Goal: Information Seeking & Learning: Find specific page/section

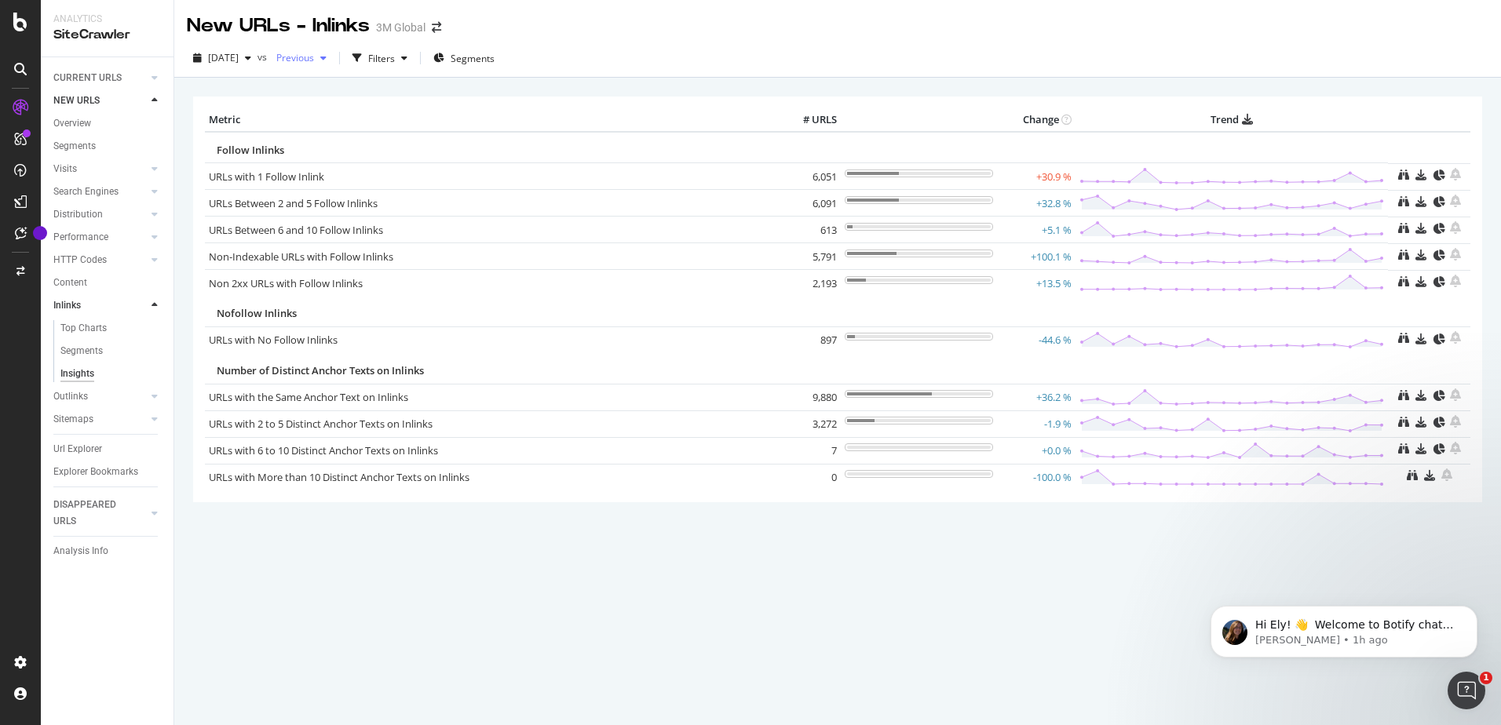
click at [327, 62] on icon "button" at bounding box center [323, 57] width 6 height 9
click at [354, 143] on div "[DATE]" at bounding box center [347, 144] width 82 height 14
click at [100, 72] on div "CURRENT URLS" at bounding box center [87, 78] width 68 height 16
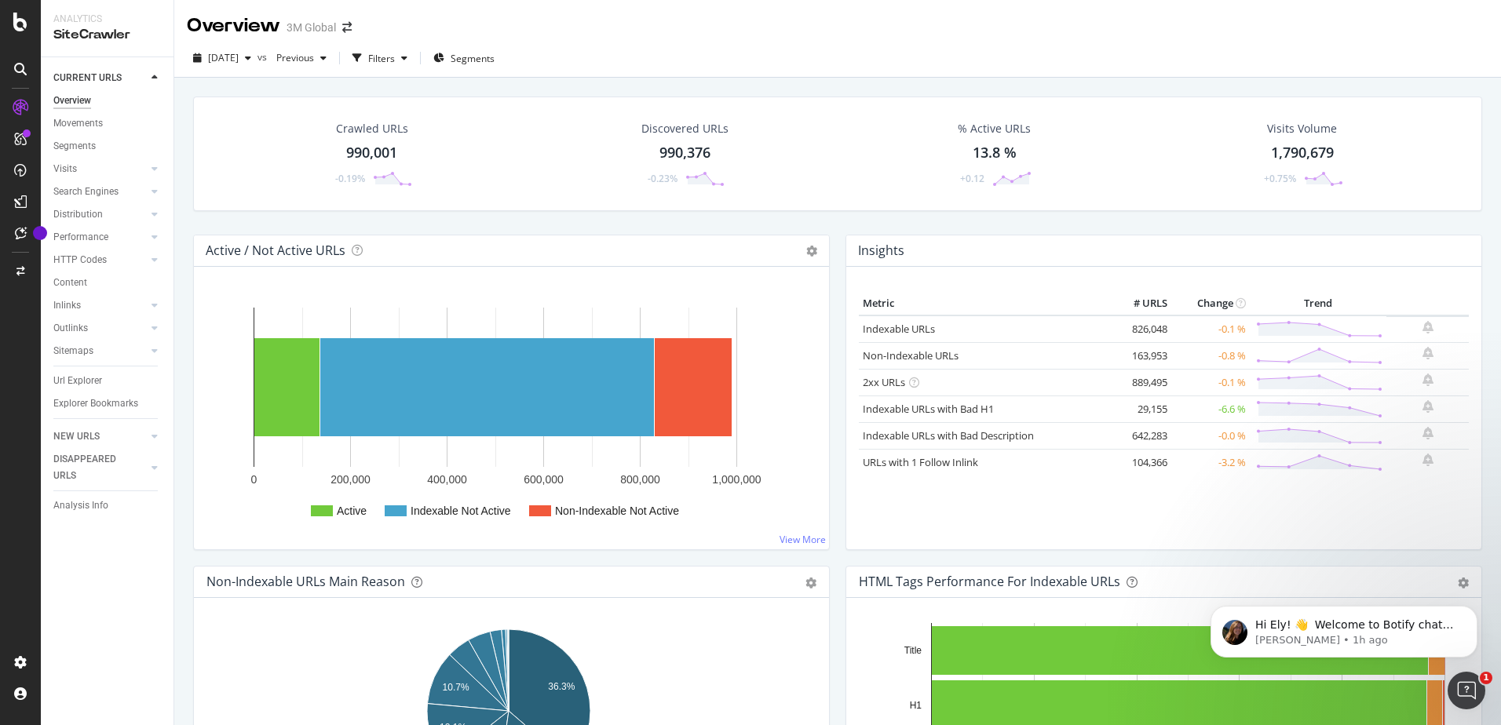
click at [152, 77] on icon at bounding box center [155, 77] width 6 height 9
click at [26, 107] on icon at bounding box center [21, 108] width 16 height 16
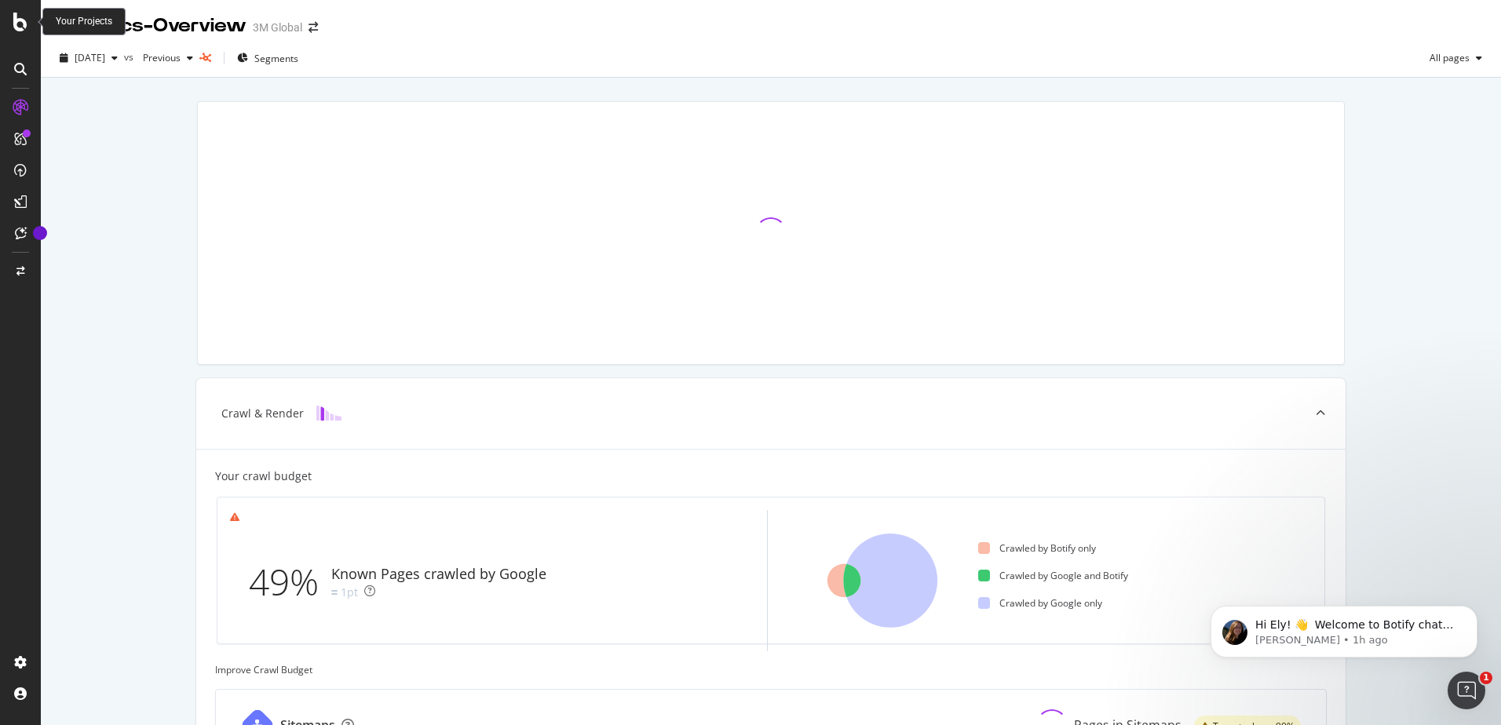
click at [20, 26] on icon at bounding box center [20, 22] width 14 height 19
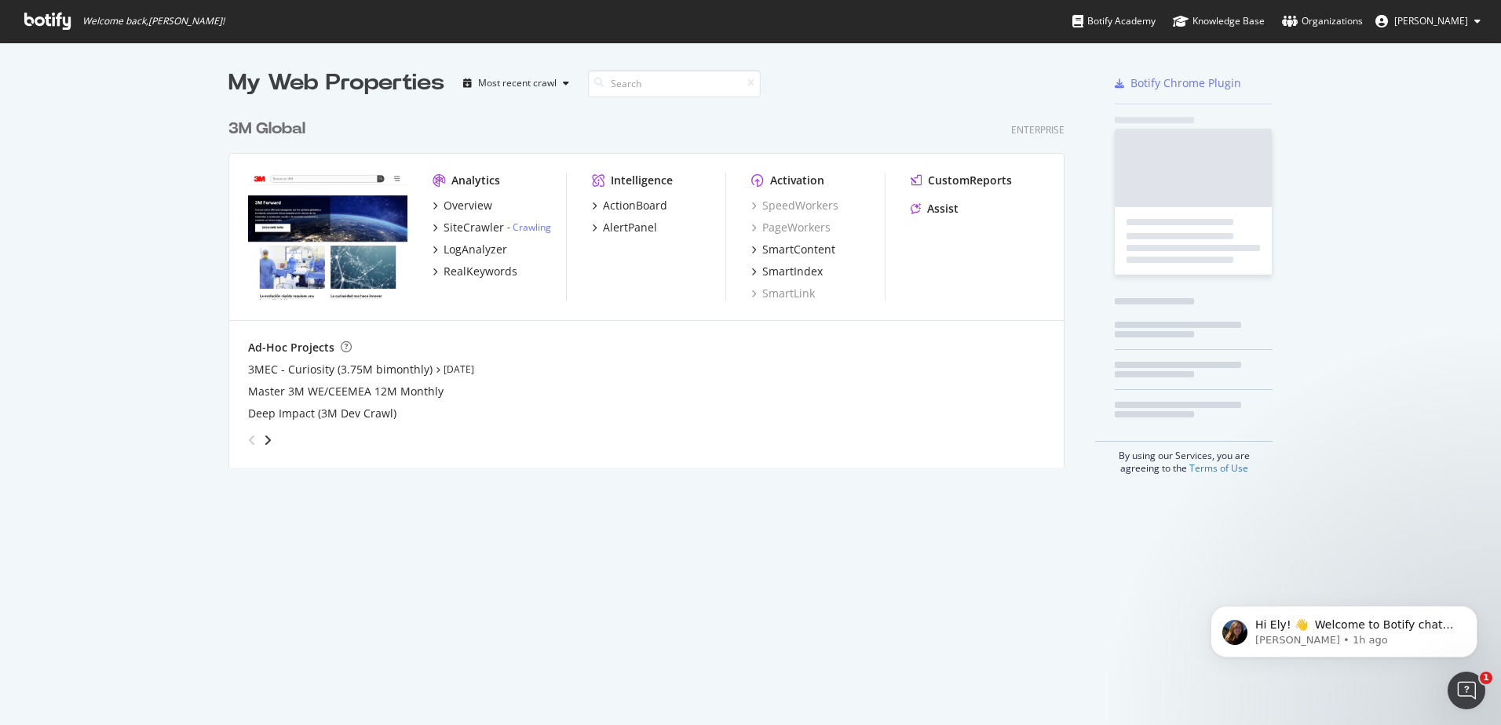
scroll to position [714, 1477]
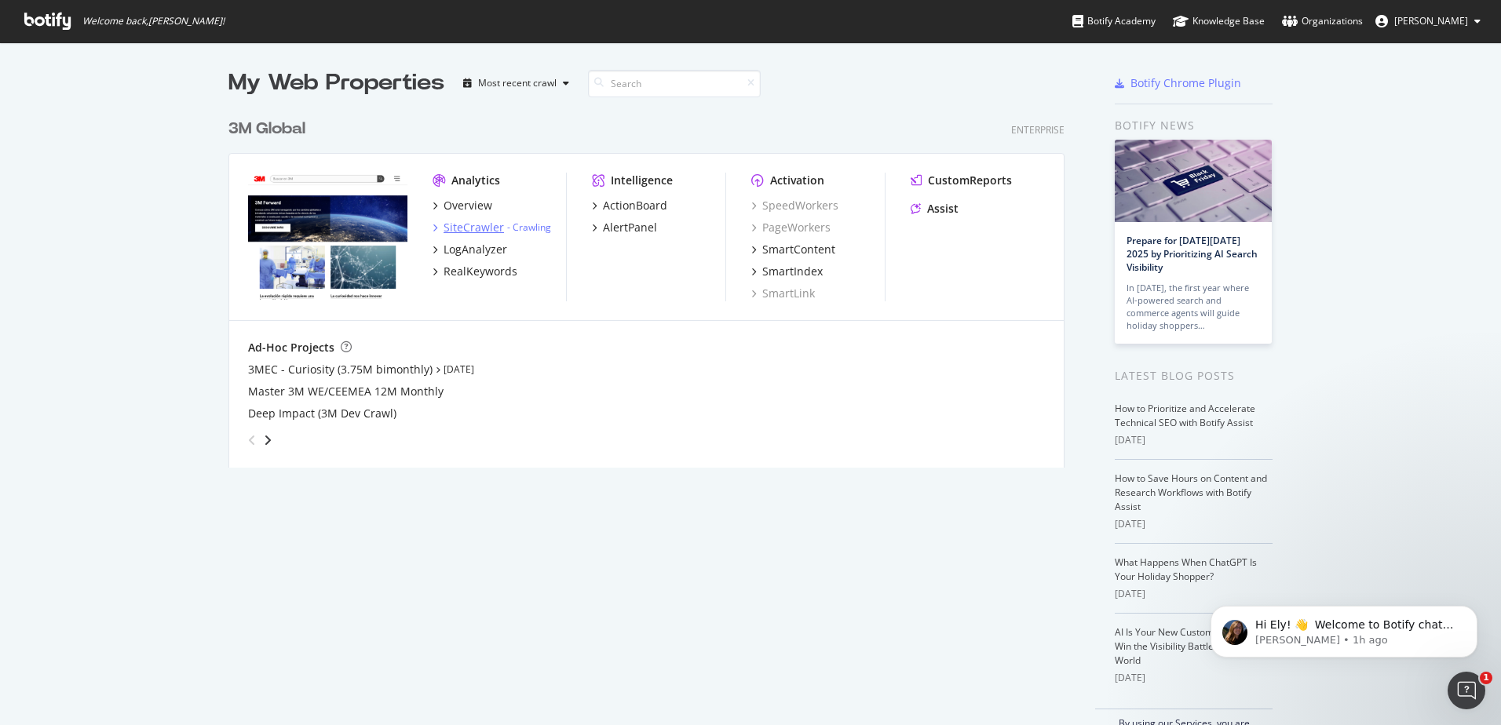
click at [455, 224] on div "SiteCrawler" at bounding box center [474, 228] width 60 height 16
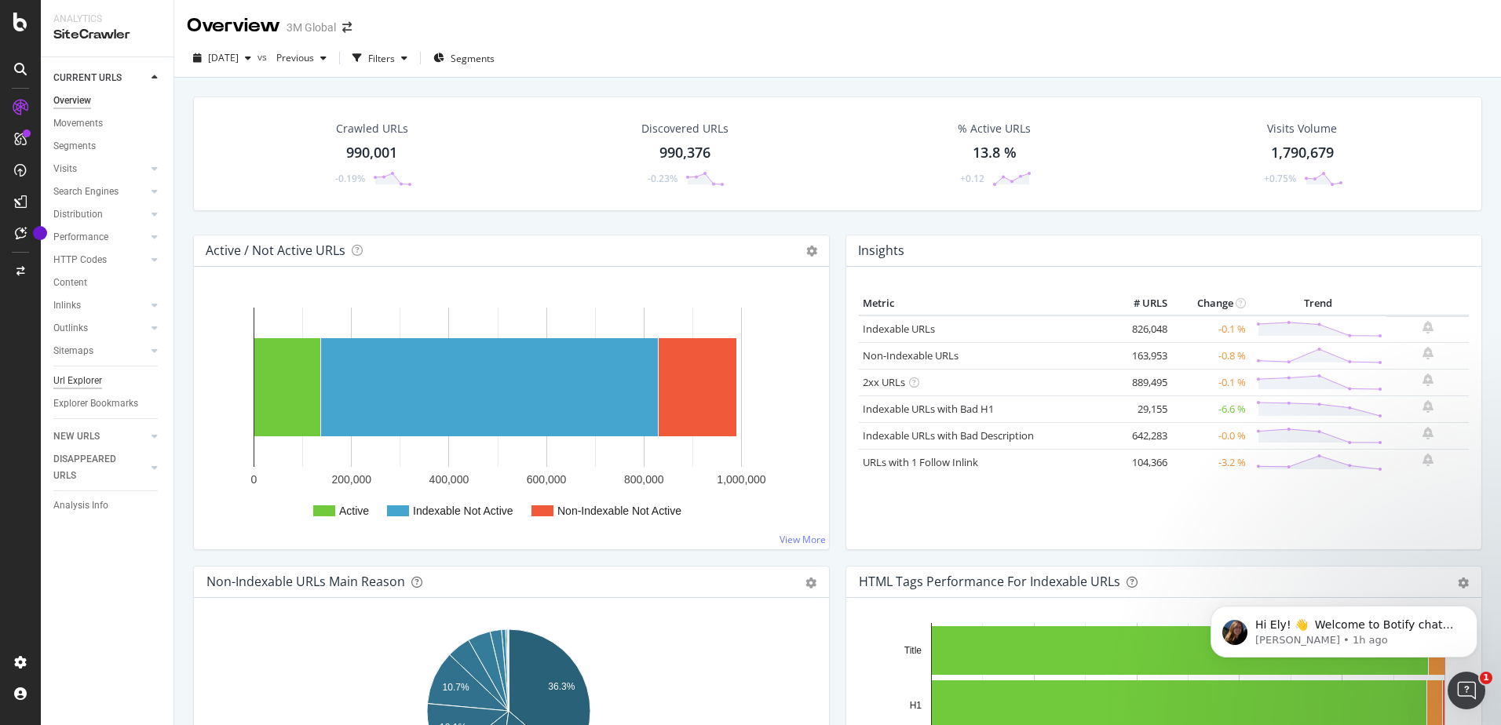
click at [82, 378] on div "Url Explorer" at bounding box center [77, 381] width 49 height 16
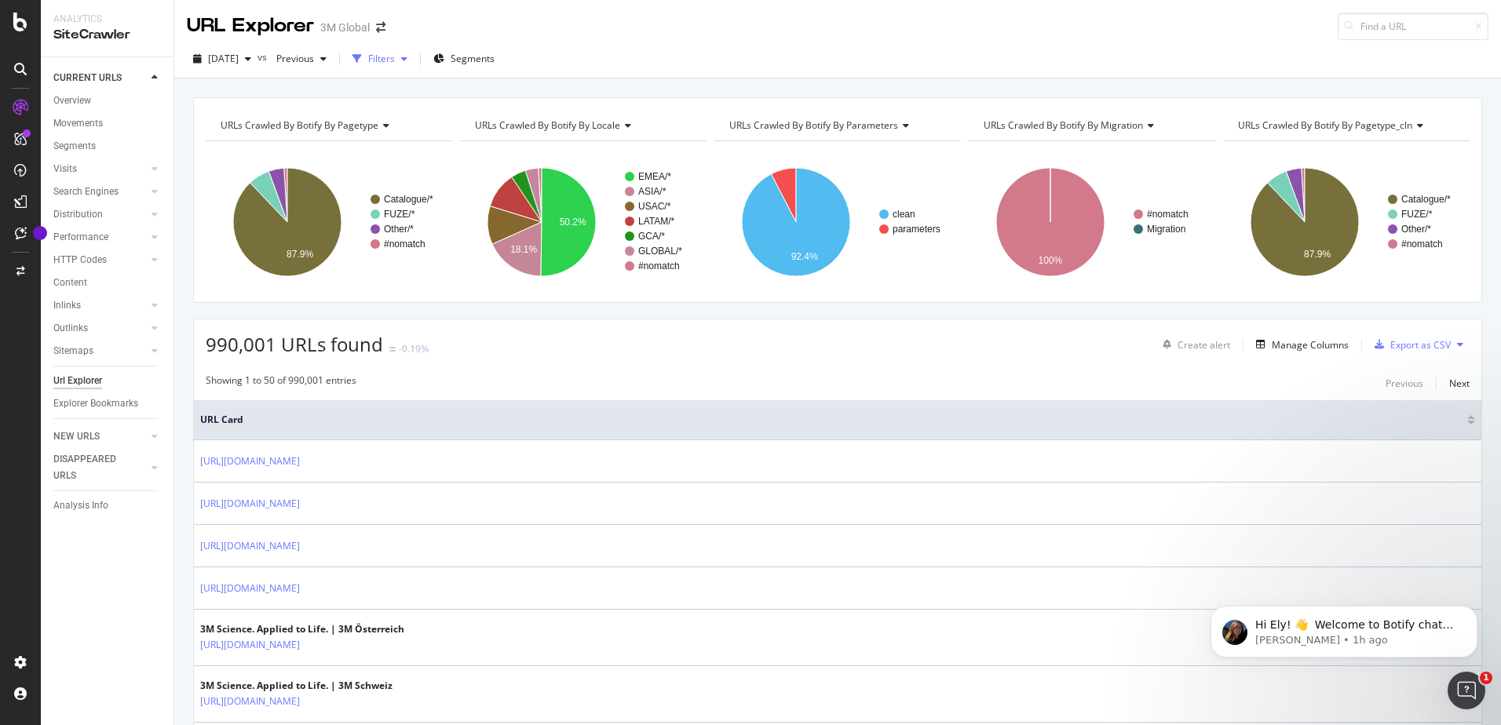
click at [407, 61] on icon "button" at bounding box center [404, 58] width 6 height 9
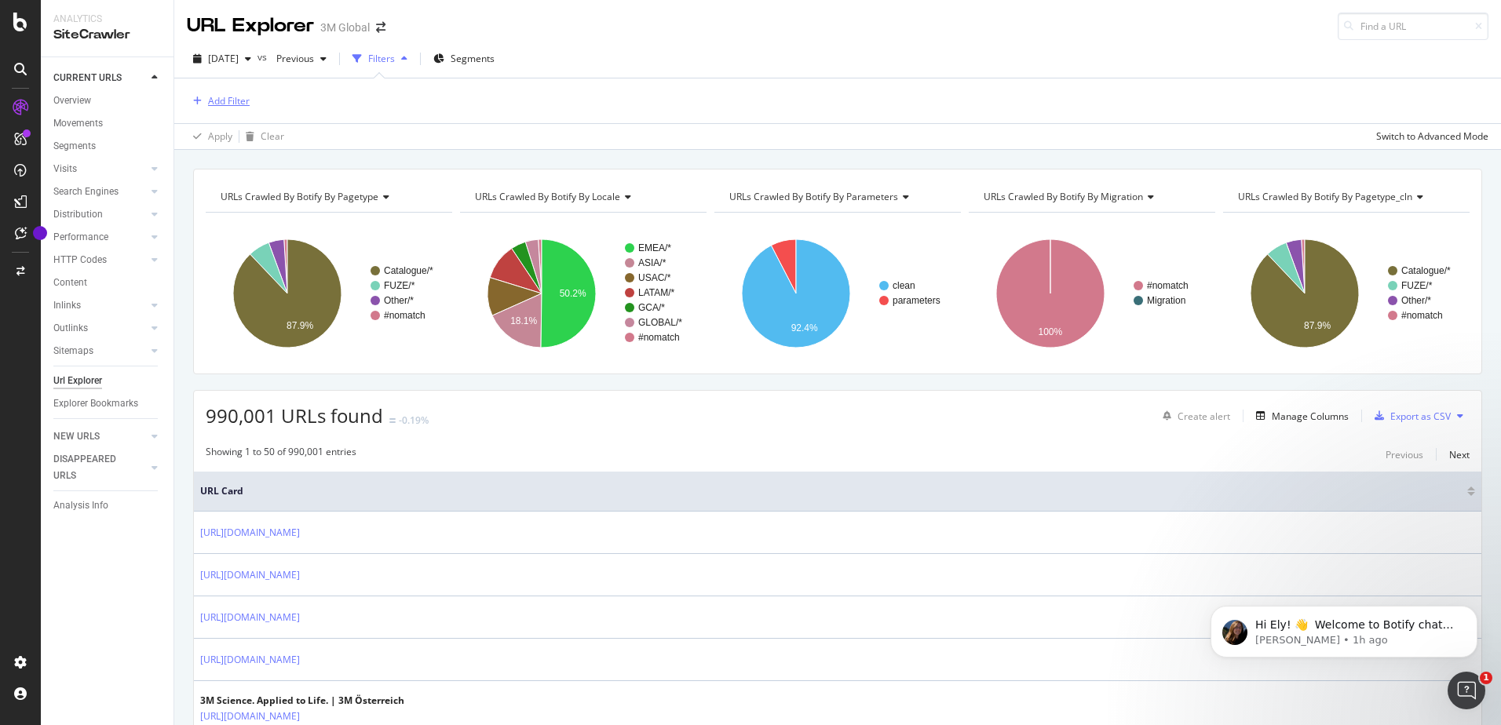
click at [232, 100] on div "Add Filter" at bounding box center [229, 100] width 42 height 13
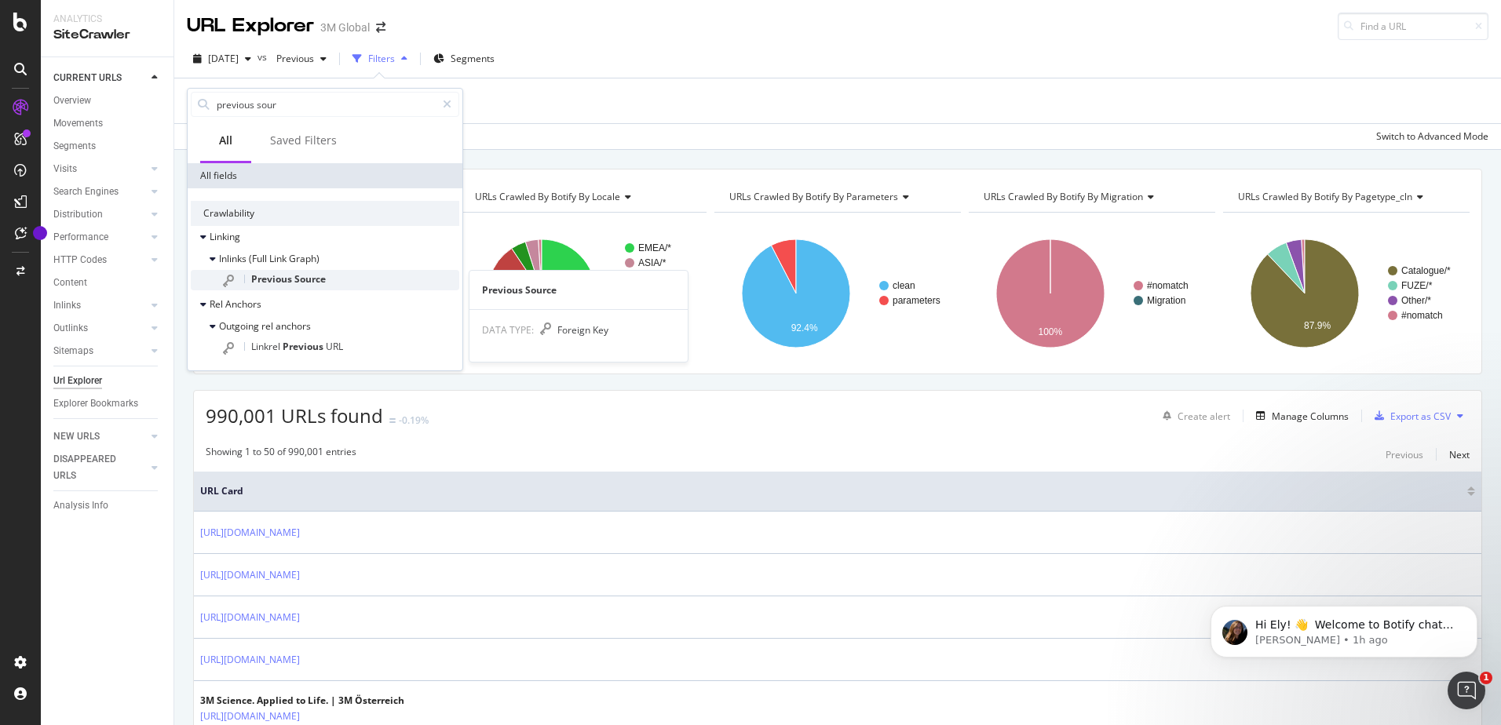
type input "previous sour"
click at [309, 282] on span "Source" at bounding box center [309, 278] width 31 height 13
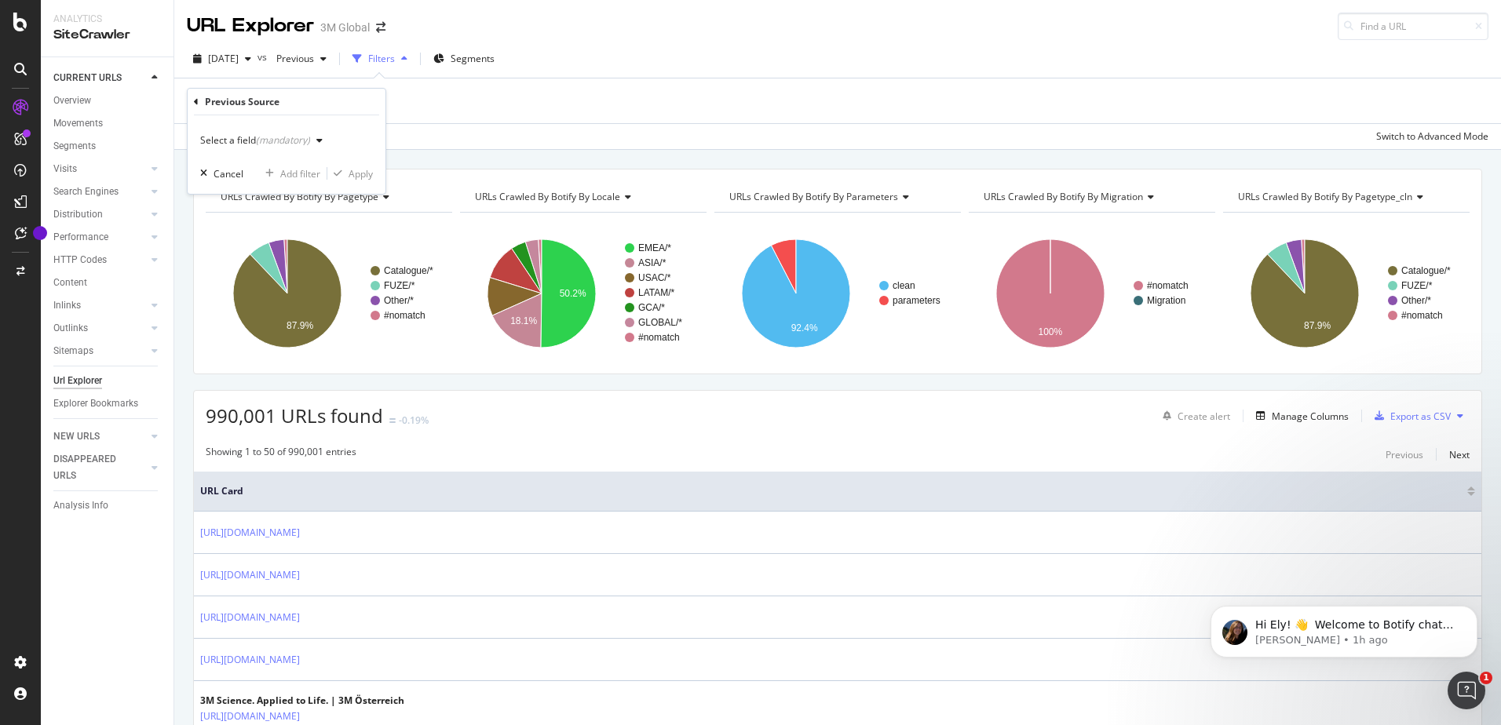
click at [318, 139] on icon "button" at bounding box center [319, 140] width 6 height 9
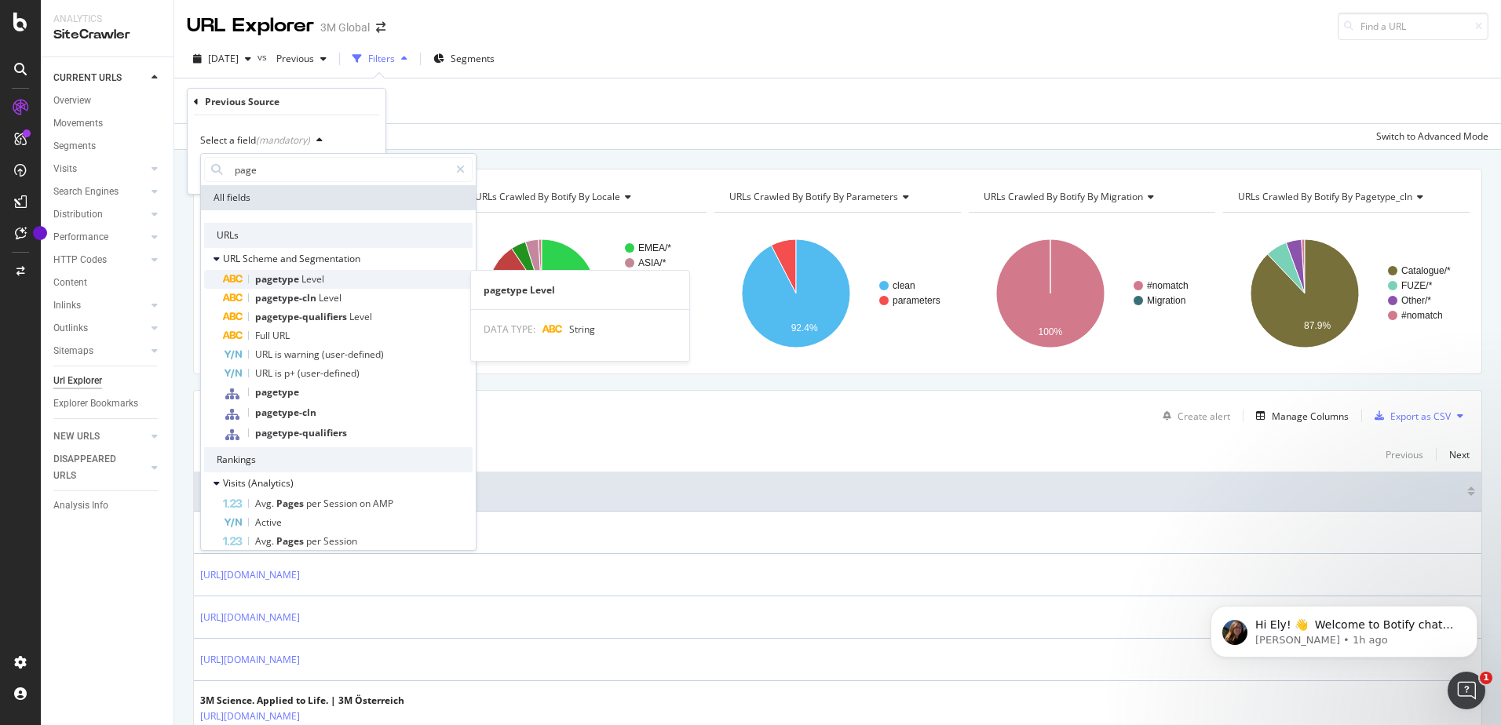
type input "page"
click at [359, 283] on div "pagetype Level" at bounding box center [348, 279] width 250 height 19
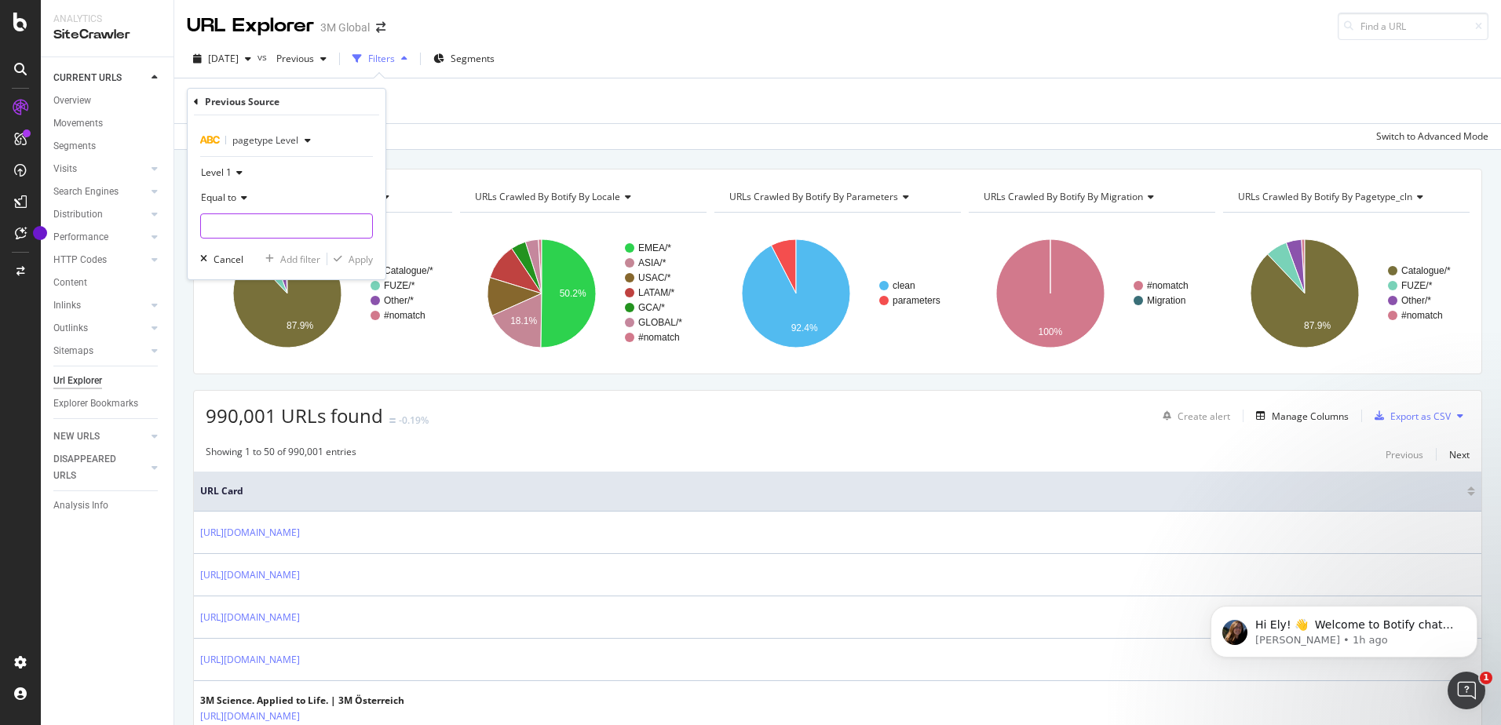
click at [239, 222] on input "text" at bounding box center [286, 226] width 171 height 25
click at [256, 254] on div "FUZE 64,201 URLS" at bounding box center [288, 247] width 174 height 16
click at [250, 225] on input "FUZE" at bounding box center [275, 226] width 148 height 25
type input "/"
click at [264, 266] on span "FUZE" at bounding box center [260, 263] width 110 height 13
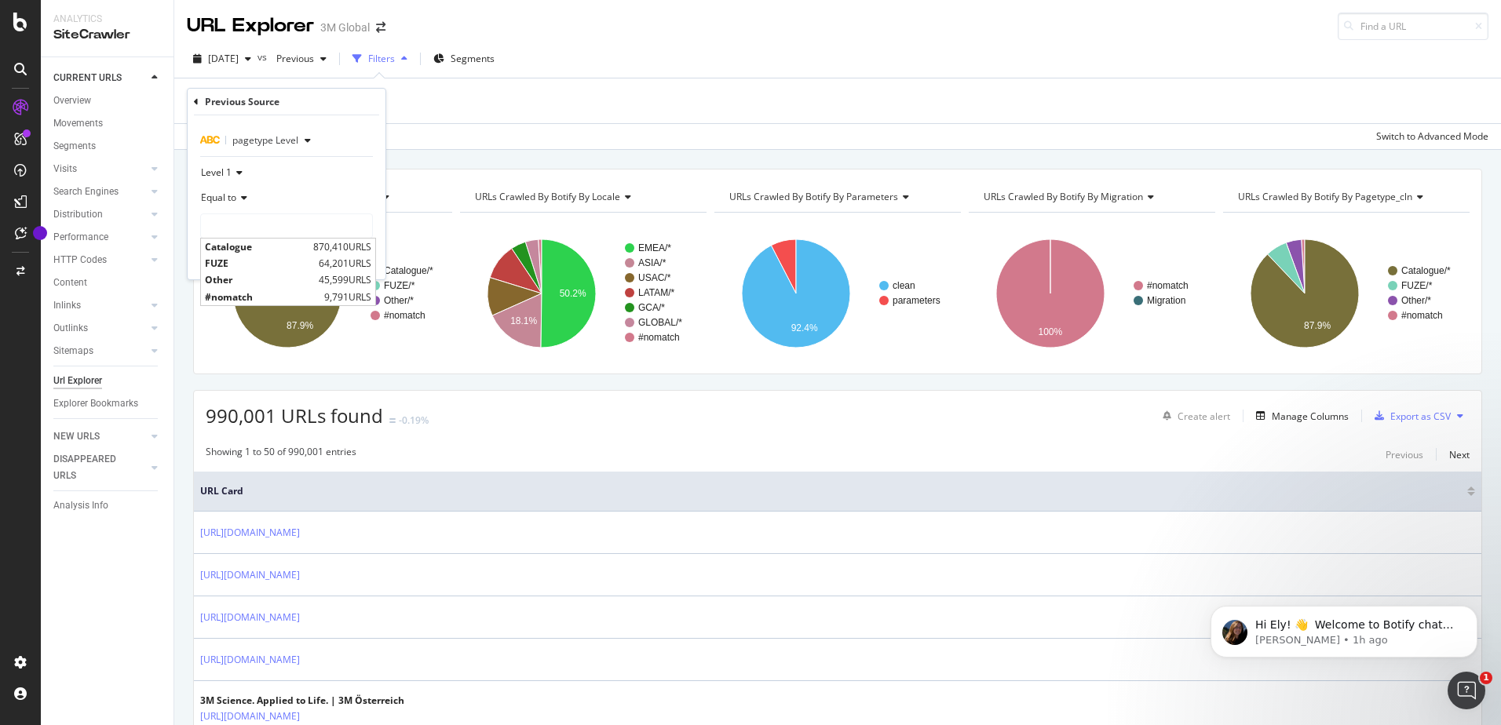
type input "FUZE"
click at [353, 265] on div "Apply" at bounding box center [361, 259] width 24 height 13
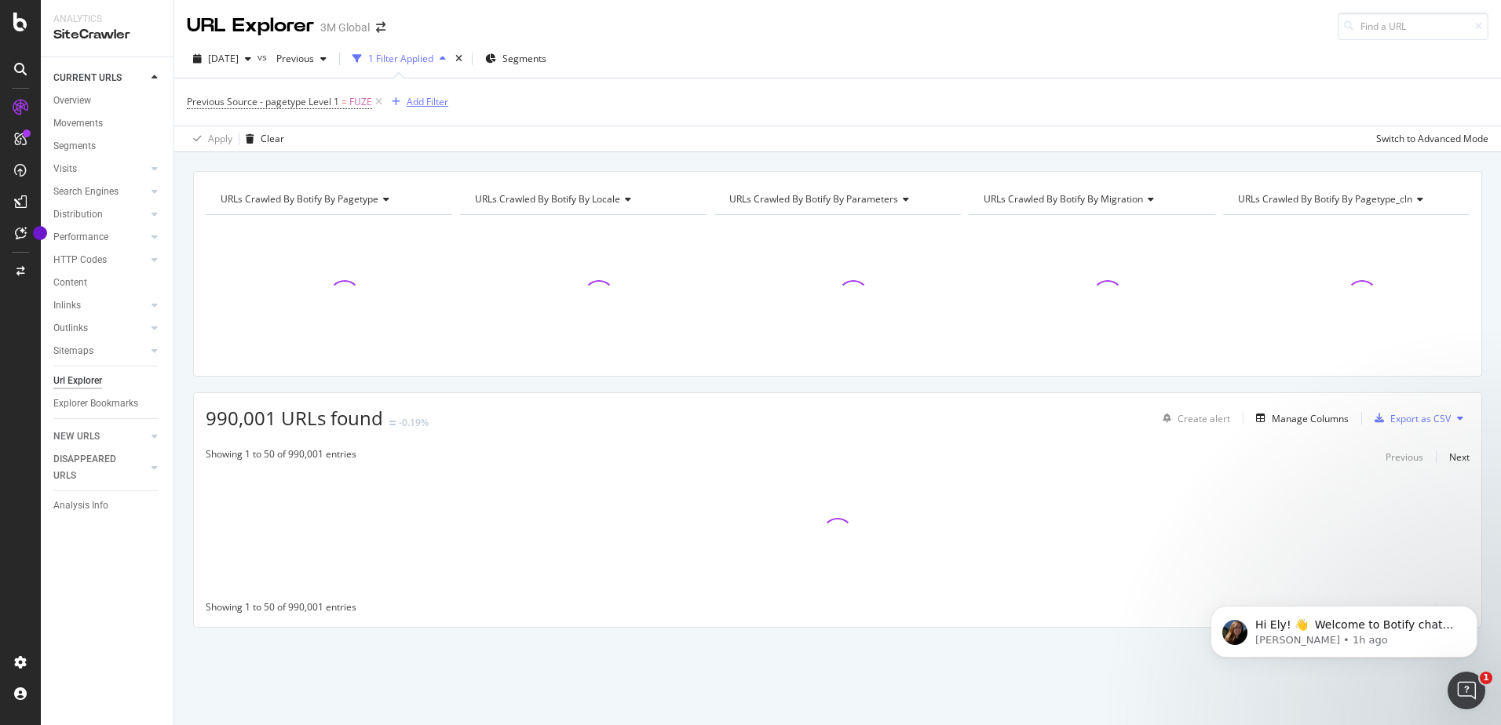
click at [436, 103] on div "Add Filter" at bounding box center [428, 101] width 42 height 13
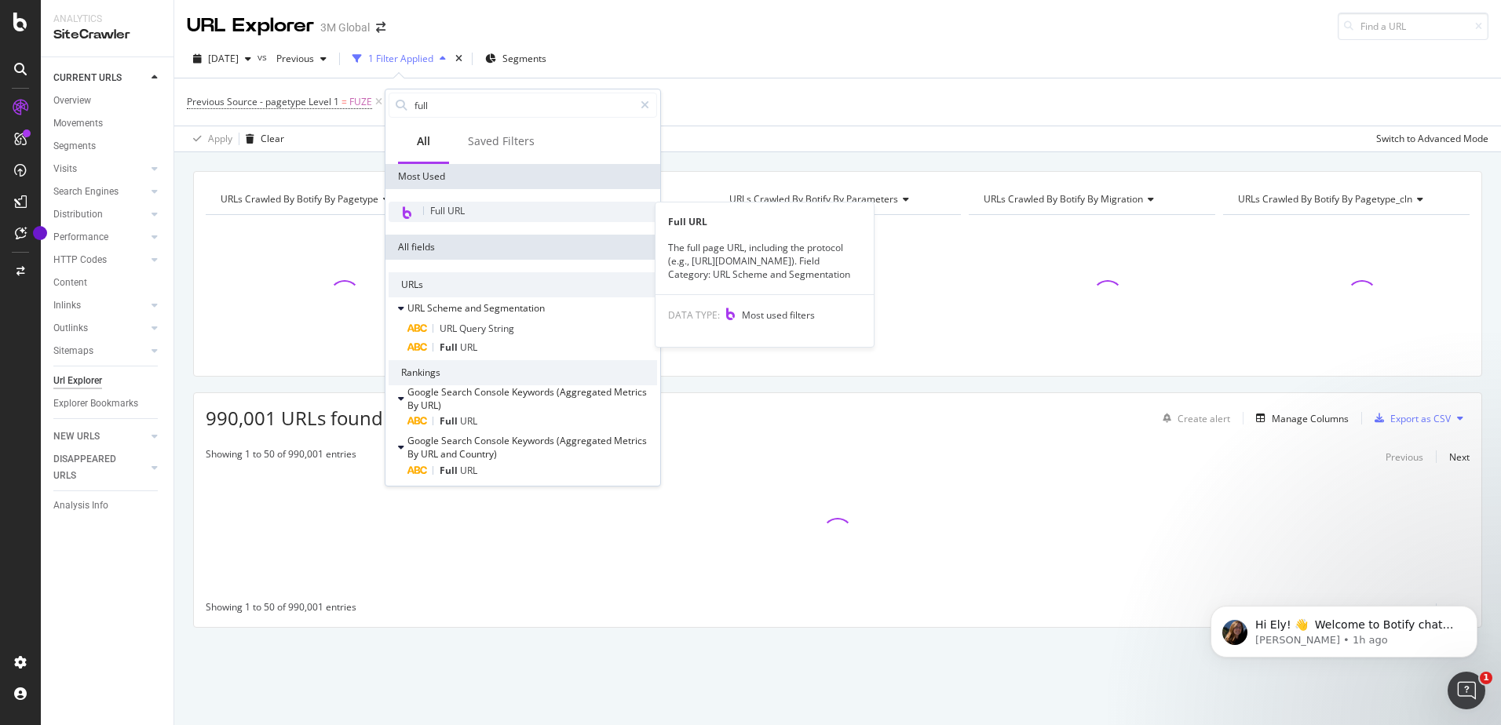
type input "full"
click at [473, 209] on div "Full URL" at bounding box center [523, 212] width 268 height 20
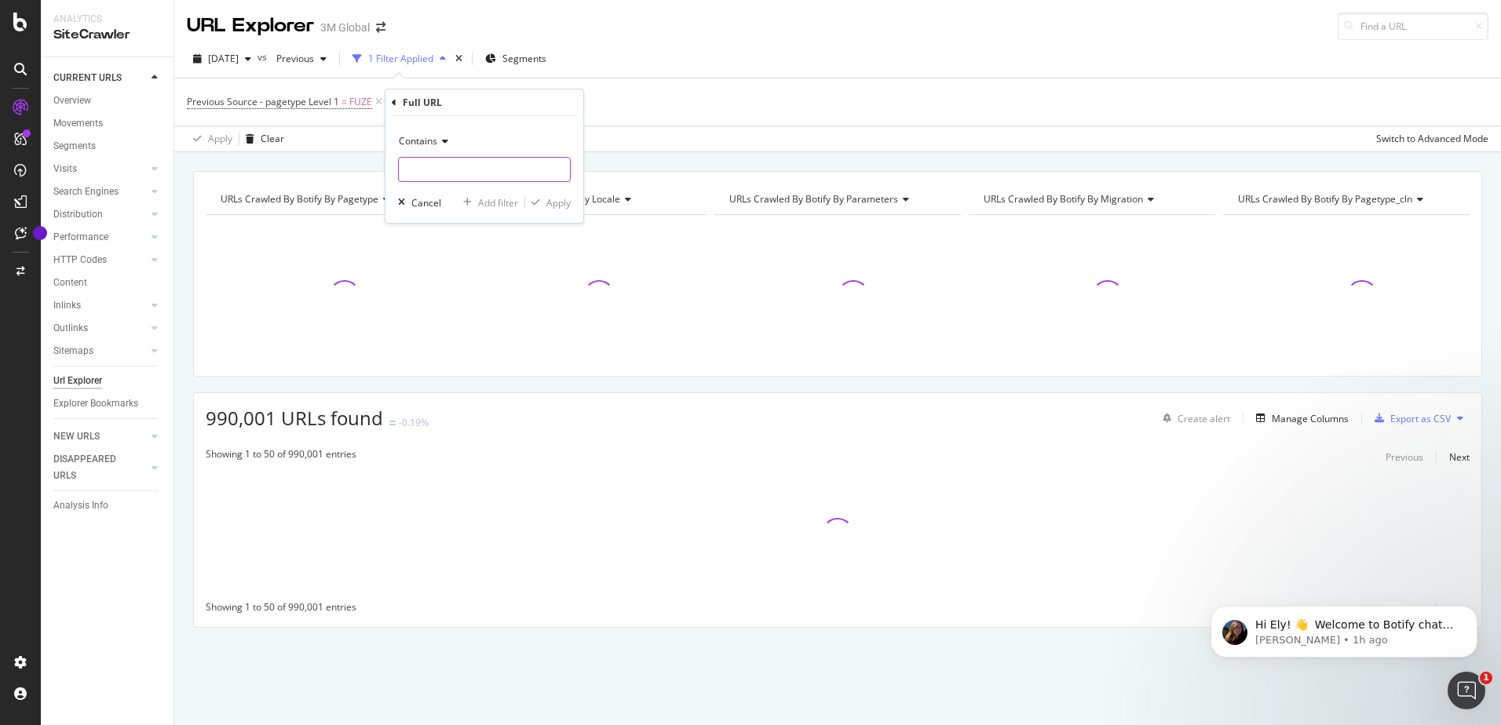
click at [458, 168] on input "text" at bounding box center [484, 169] width 171 height 25
paste input "pschorn@mmm.com T1 Employee impulse survey Update WD"
type input "pschorn@mmm.com T1 Employee impulse survey Update WD"
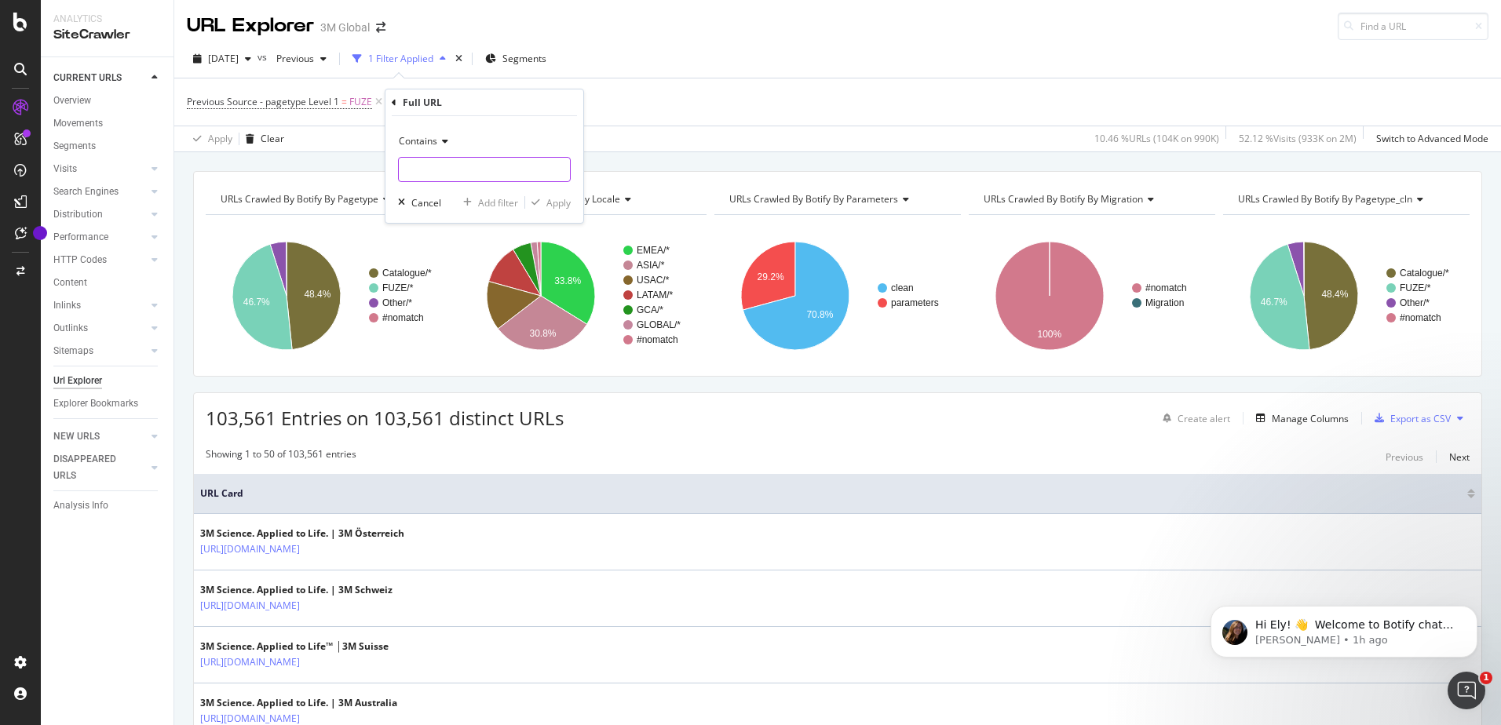
paste input "https://www.3m.com.sg/3M/en_SG/gives-sg/3m-volunteers/"
type input "https://www.3m.com.sg/3M/en_SG/gives-sg/3m-volunteers/"
click at [546, 203] on div "Apply" at bounding box center [558, 202] width 24 height 13
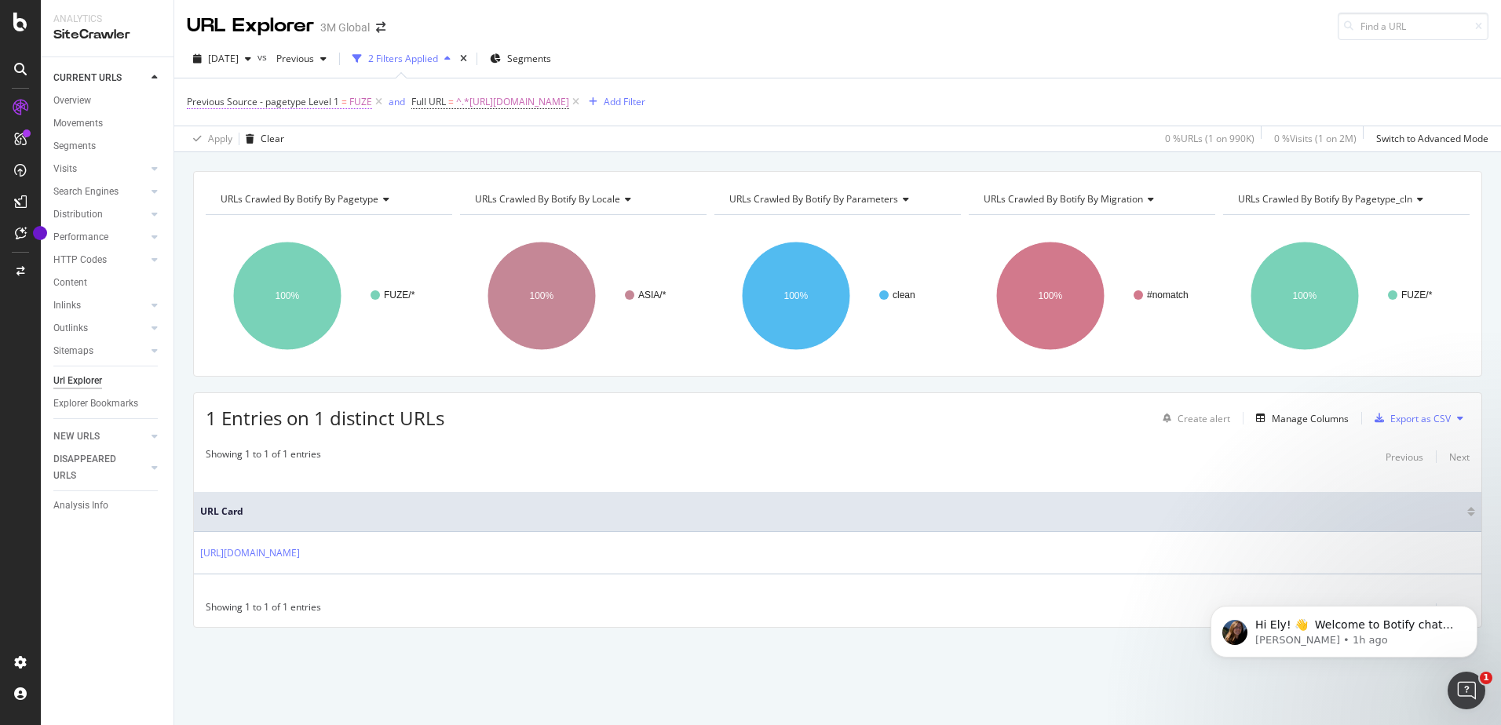
click at [353, 104] on span "FUZE" at bounding box center [360, 102] width 23 height 22
click at [236, 171] on icon at bounding box center [237, 170] width 11 height 9
click at [301, 138] on div "button" at bounding box center [307, 138] width 19 height 9
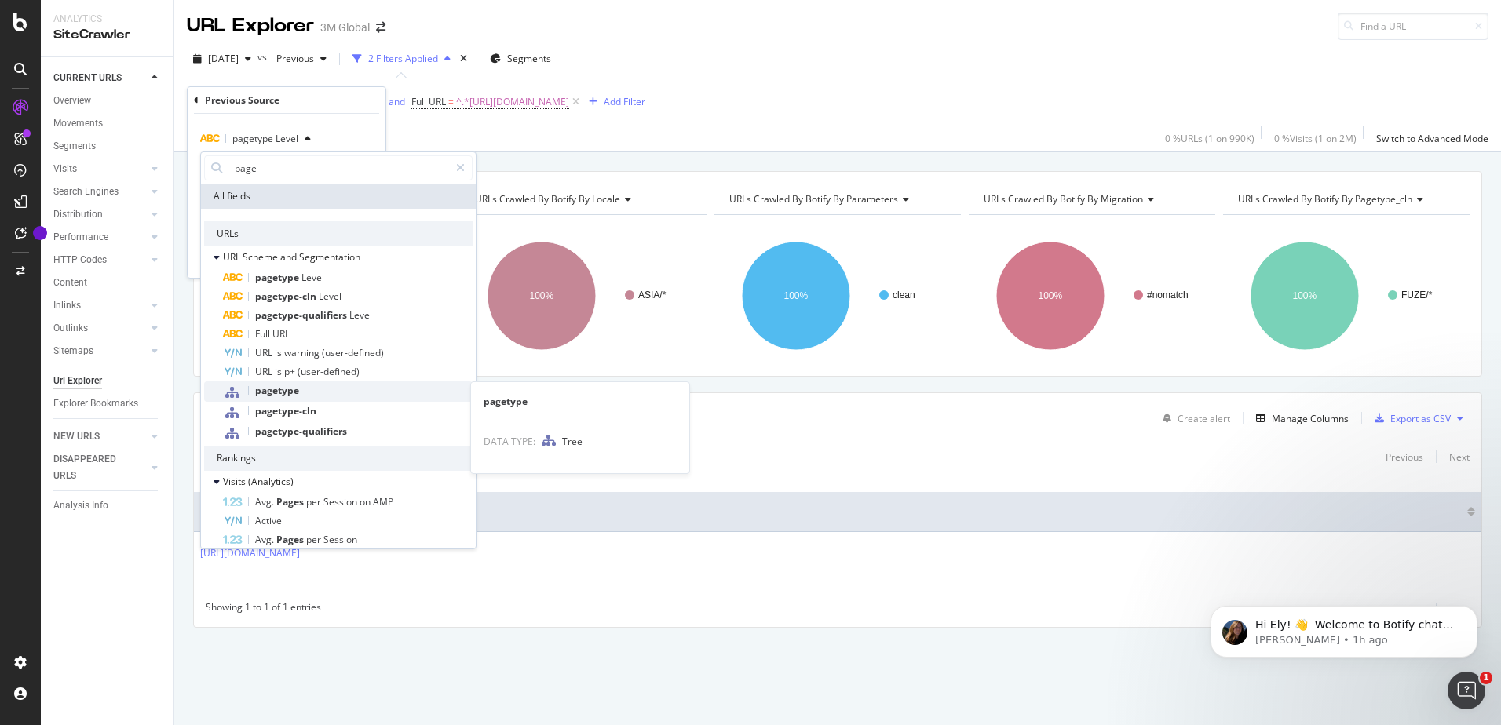
type input "page"
click at [312, 393] on div "pagetype" at bounding box center [348, 392] width 250 height 20
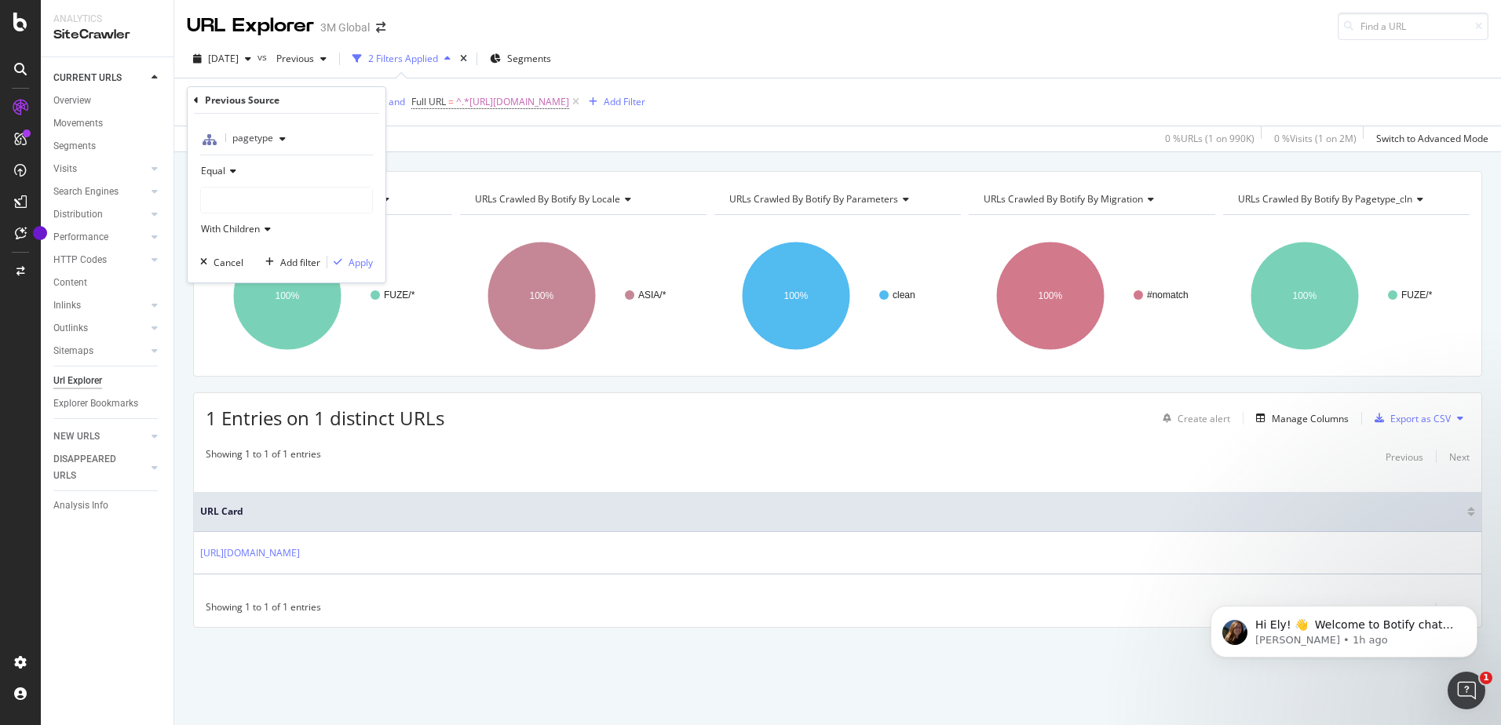
click at [259, 202] on div at bounding box center [286, 200] width 171 height 25
click at [254, 248] on span "64,201 URLS" at bounding box center [272, 246] width 59 height 13
click at [270, 246] on span "64,201 URLS" at bounding box center [272, 246] width 59 height 13
click at [327, 246] on span "Select" at bounding box center [323, 246] width 27 height 13
click at [268, 228] on icon at bounding box center [265, 229] width 11 height 9
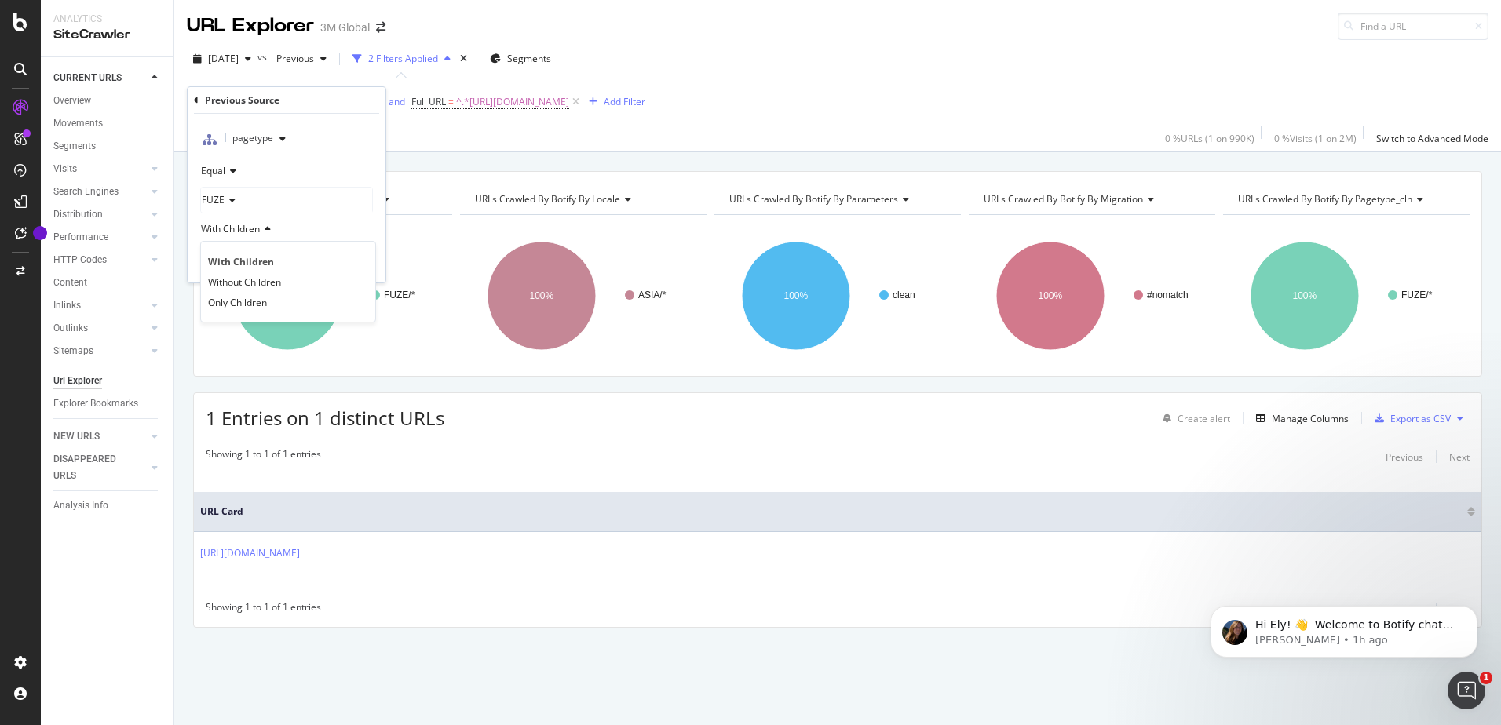
click at [268, 228] on icon at bounding box center [265, 229] width 11 height 9
click at [349, 261] on div "Apply" at bounding box center [361, 262] width 24 height 13
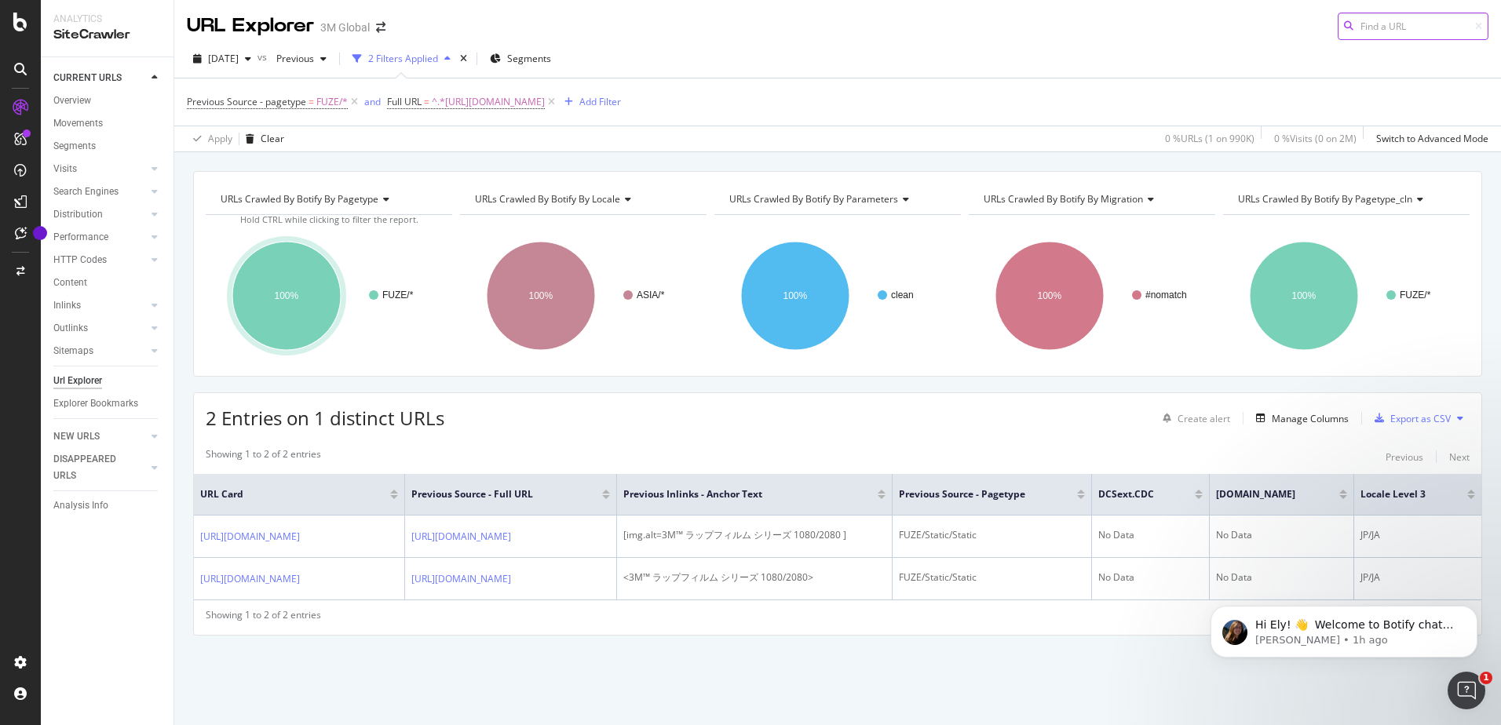
scroll to position [7, 0]
click at [558, 94] on icon at bounding box center [551, 102] width 13 height 16
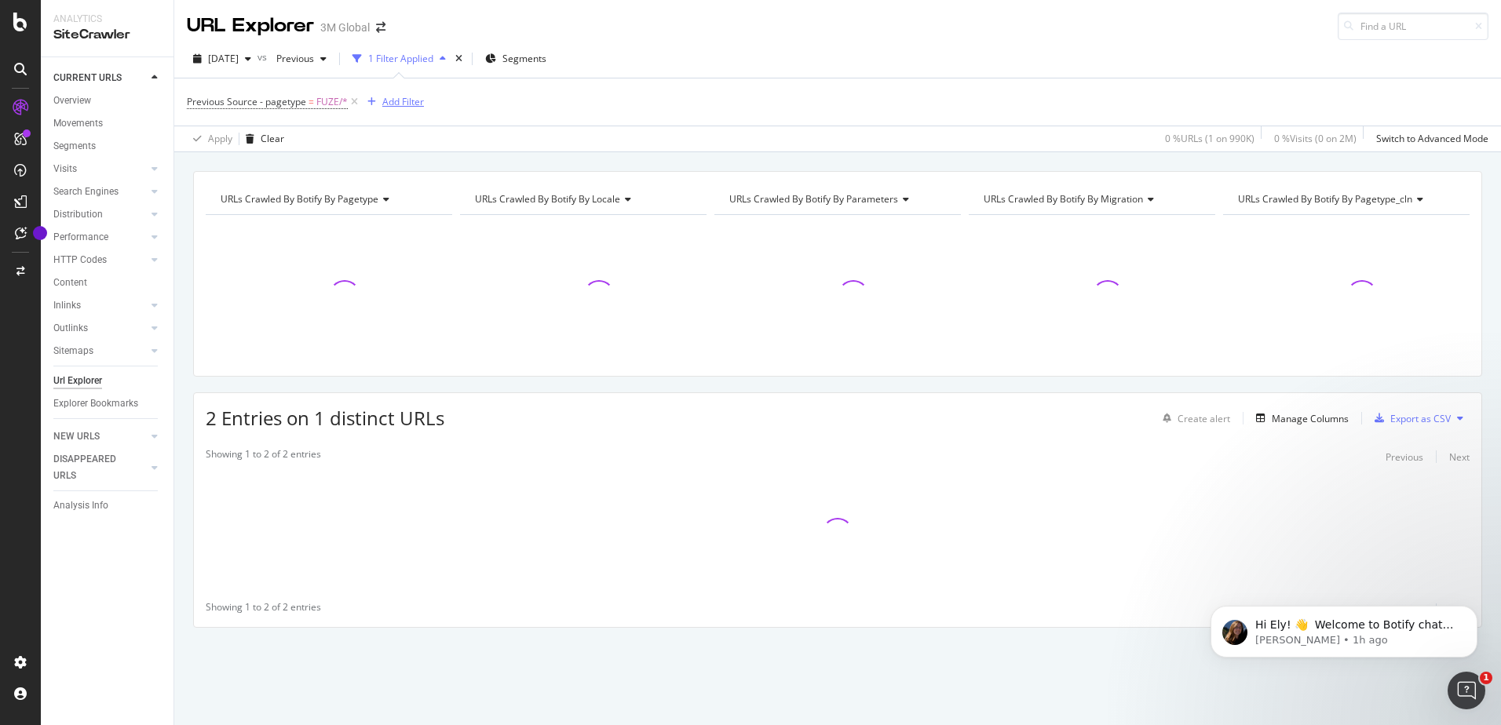
click at [389, 103] on div "Add Filter" at bounding box center [403, 101] width 42 height 13
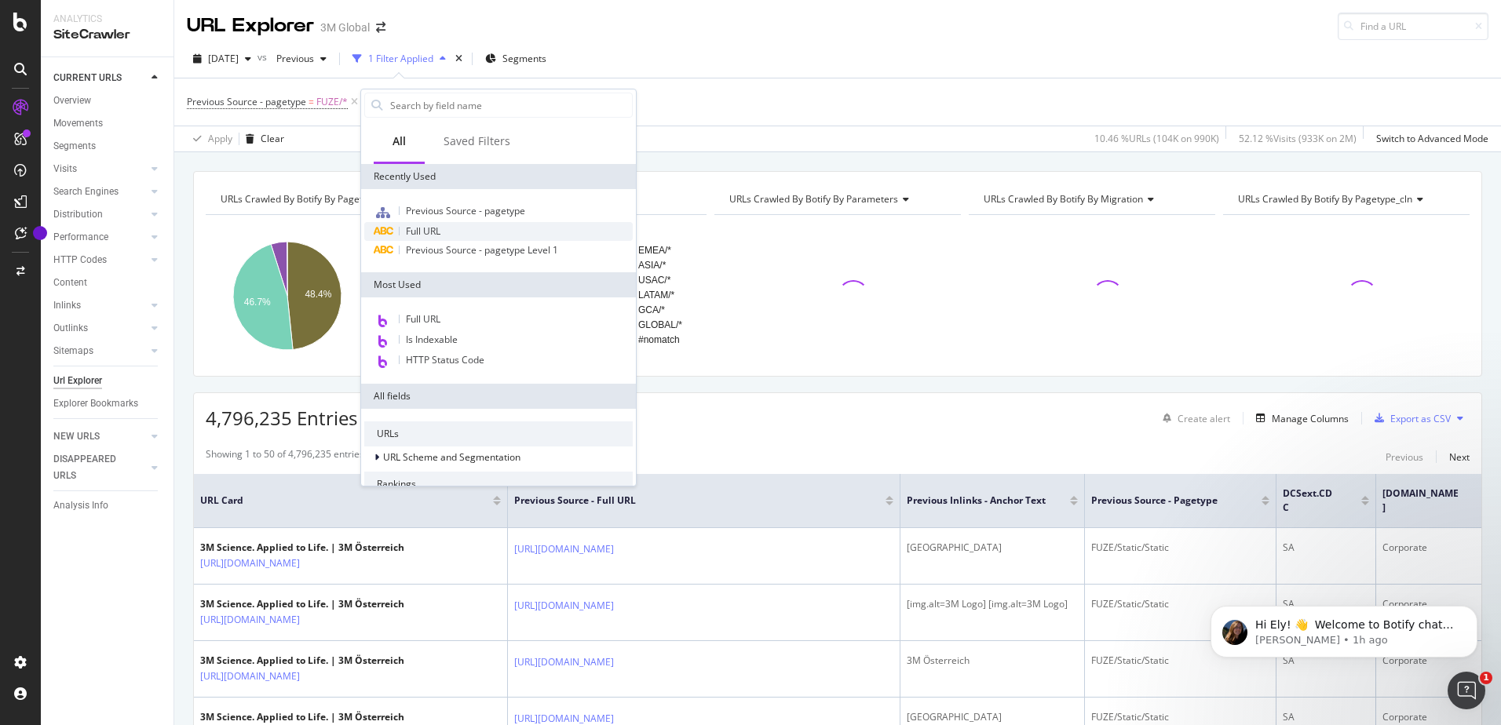
click at [418, 232] on span "Full URL" at bounding box center [423, 231] width 35 height 13
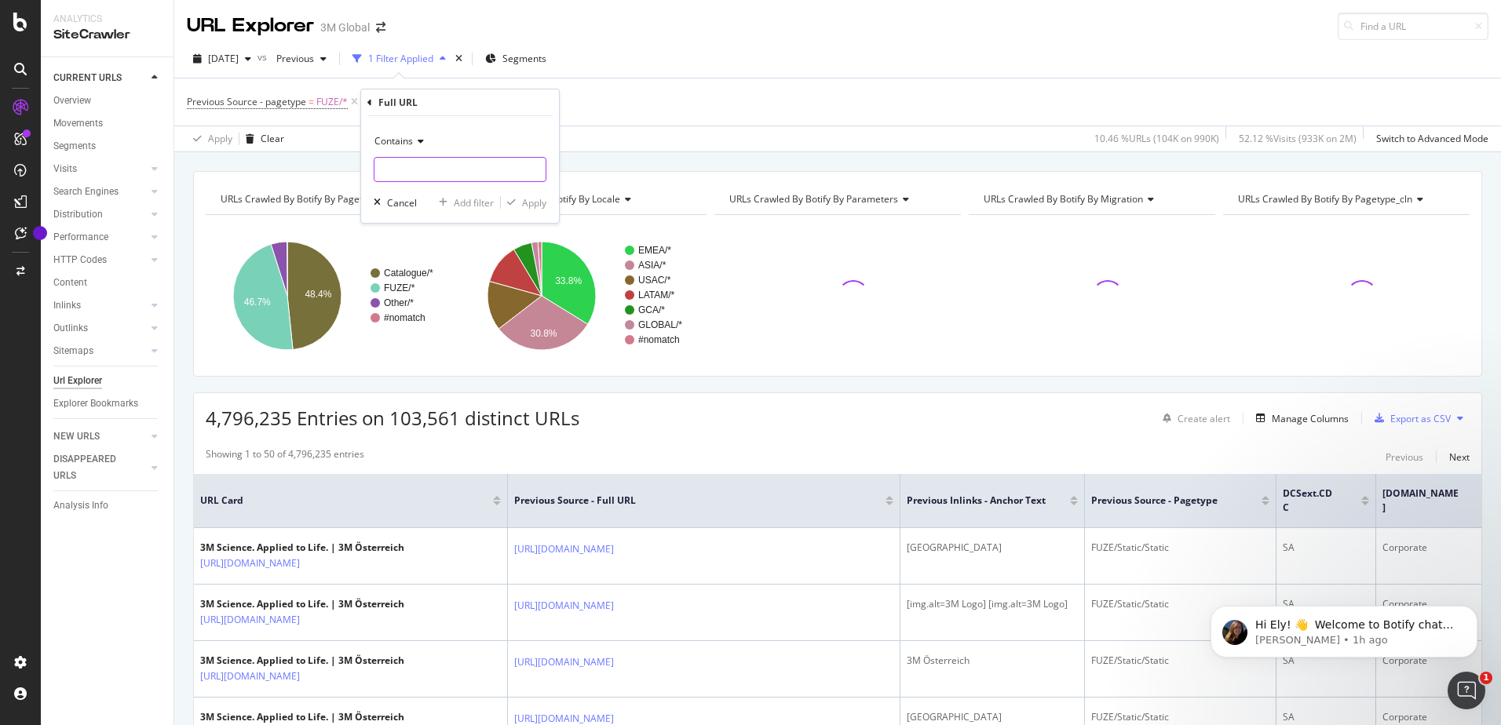
click at [382, 170] on input "text" at bounding box center [459, 169] width 171 height 25
paste input "https://www.3m.com.sg/3M/en_SG/gives-sg/3m-volunteers/"
type input "https://www.3m.com.sg/3M/en_SG/gives-sg/3m-volunteers/"
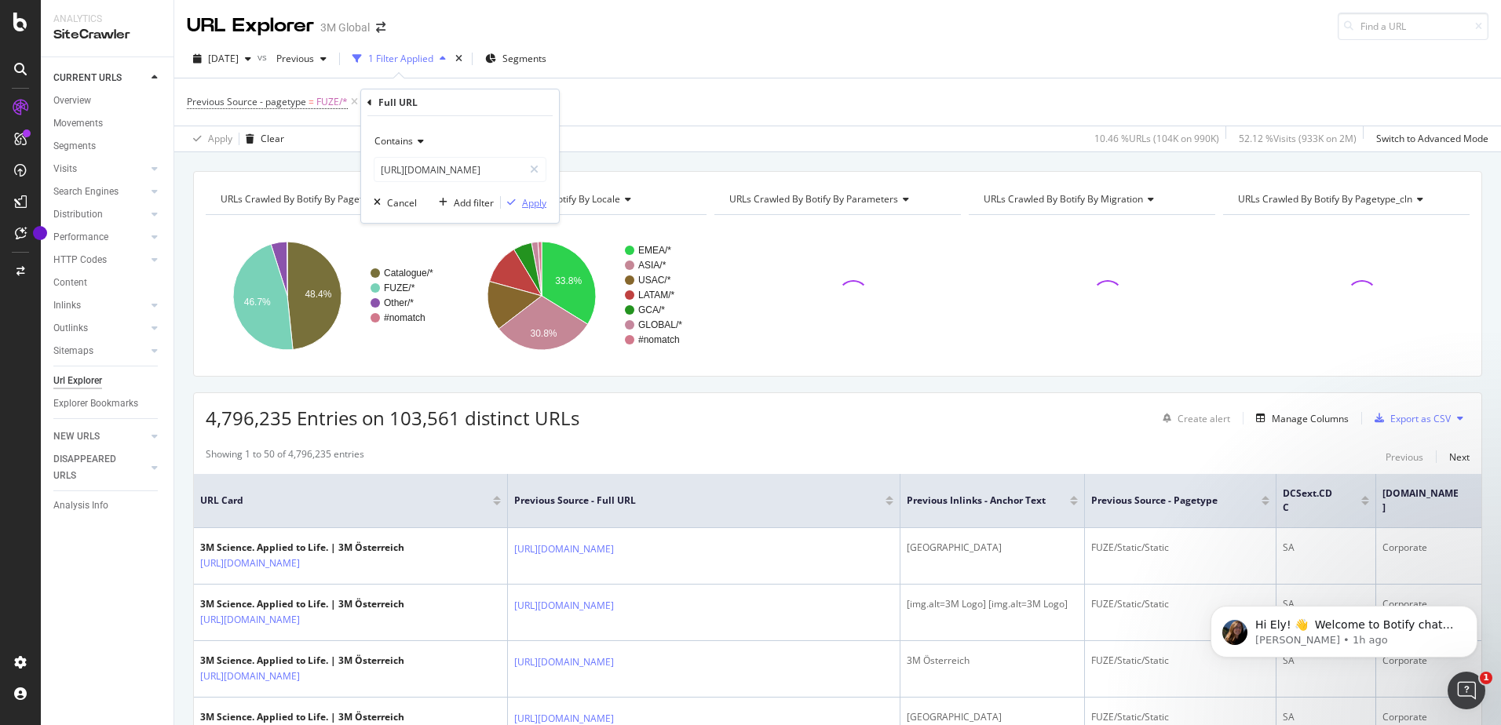
click at [528, 203] on div "Apply" at bounding box center [534, 202] width 24 height 13
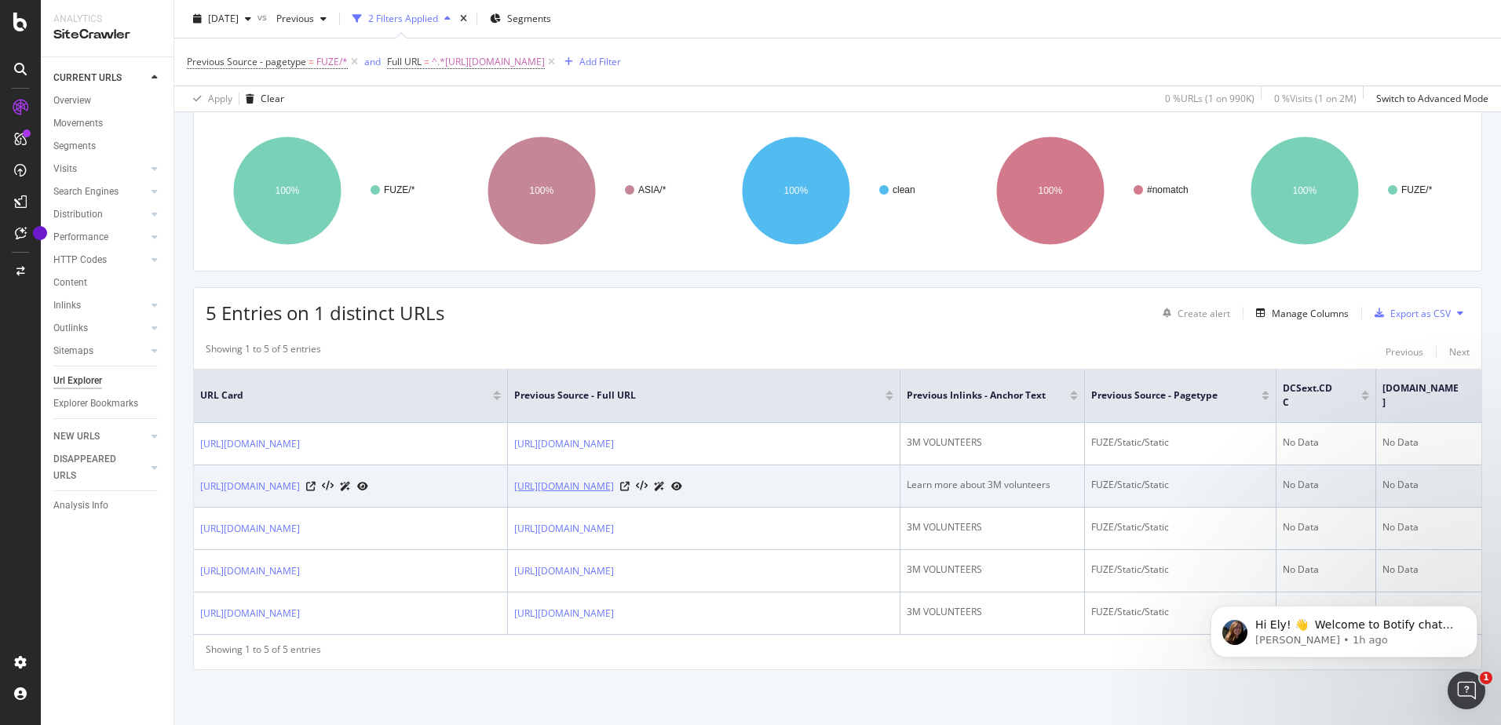
scroll to position [113, 0]
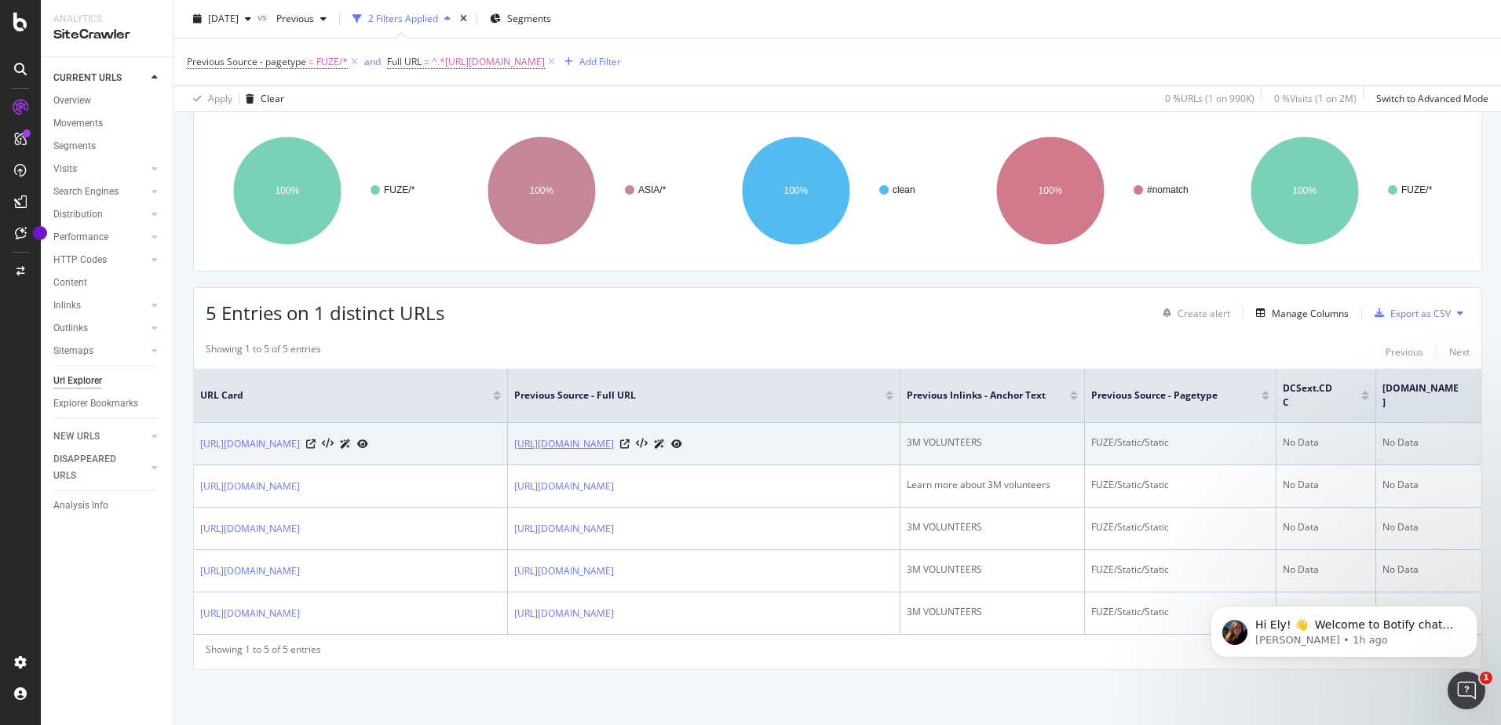
click at [614, 441] on link "https://www.3m.com.sg/3M/en_SG/gives-sg/community/" at bounding box center [564, 444] width 100 height 16
click at [630, 440] on icon at bounding box center [624, 444] width 9 height 9
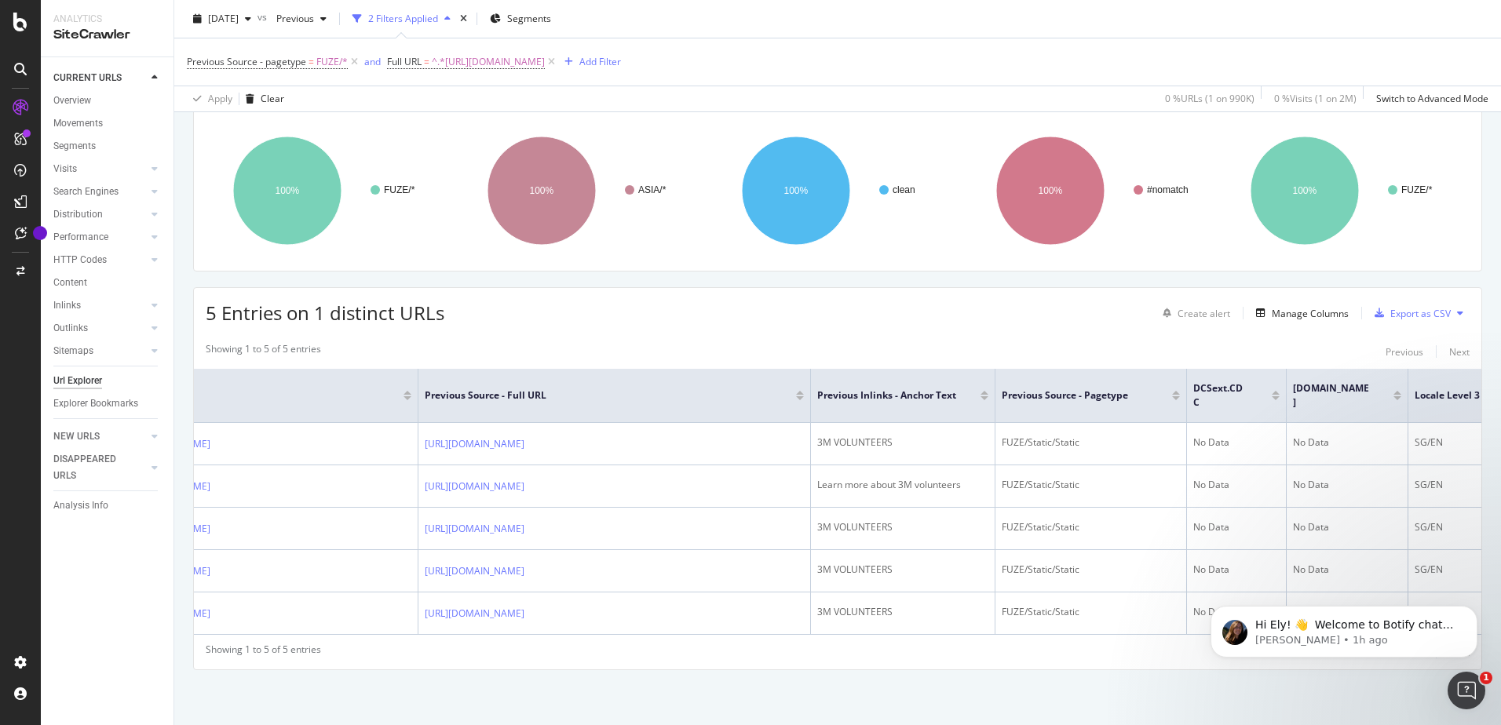
scroll to position [0, 137]
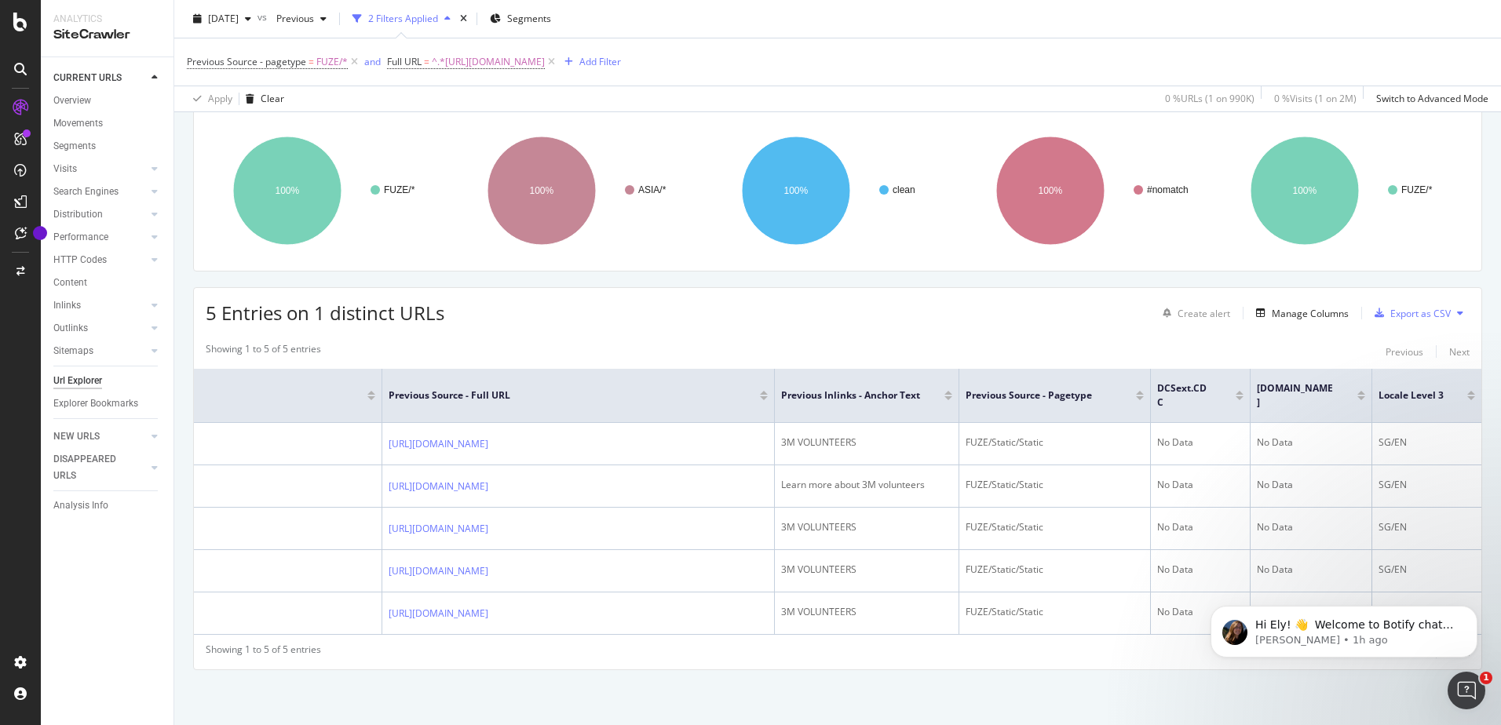
drag, startPoint x: 1253, startPoint y: 703, endPoint x: 17, endPoint y: 62, distance: 1391.8
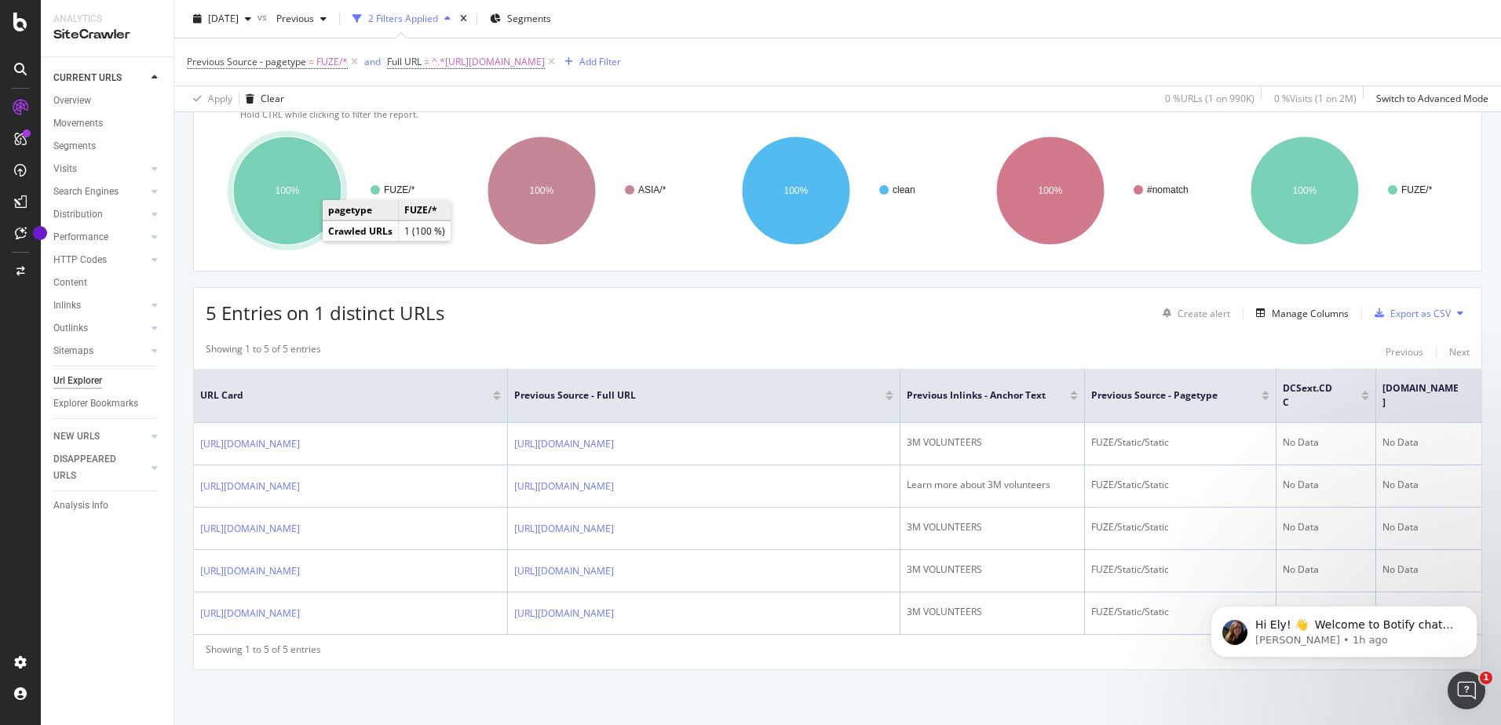
scroll to position [79, 0]
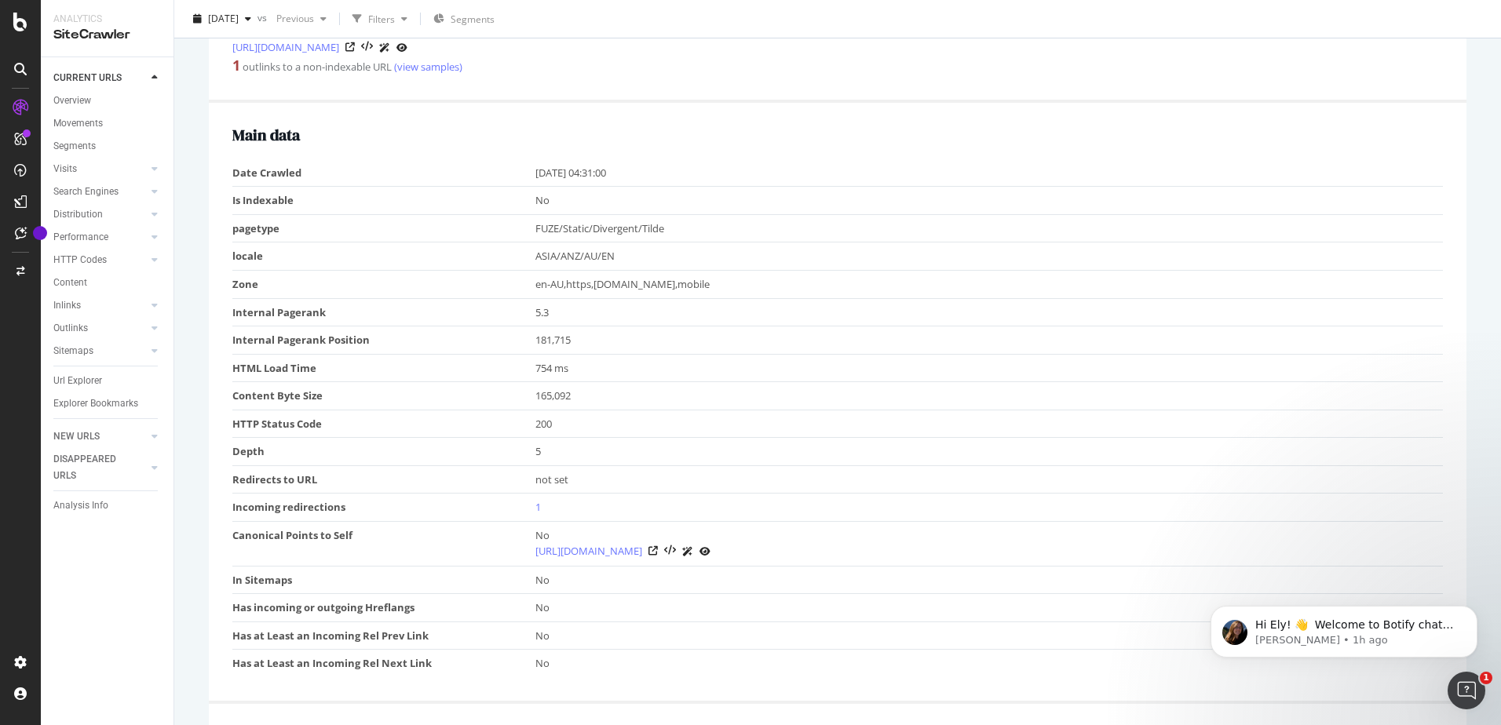
scroll to position [393, 0]
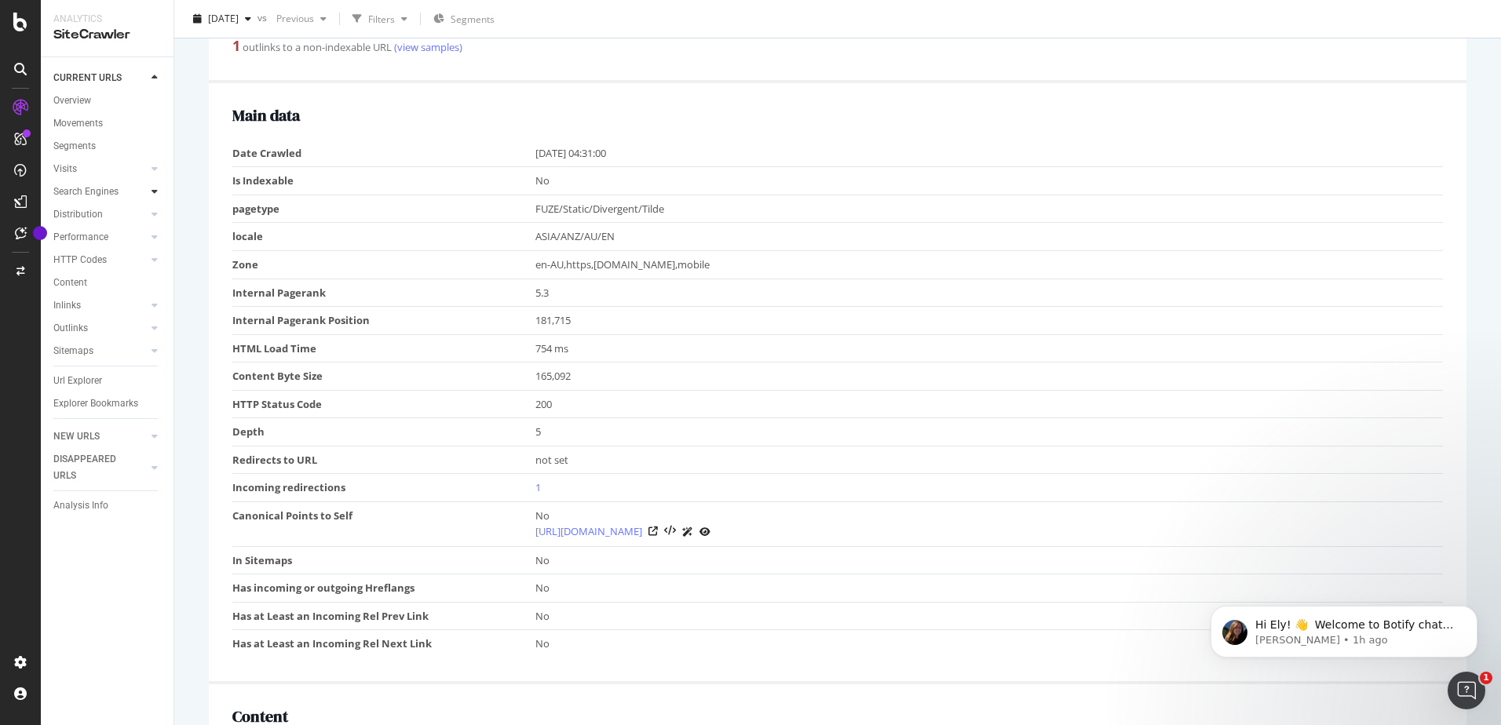
click at [154, 193] on icon at bounding box center [155, 191] width 6 height 9
click at [156, 439] on icon at bounding box center [155, 436] width 6 height 9
